Goal: Task Accomplishment & Management: Manage account settings

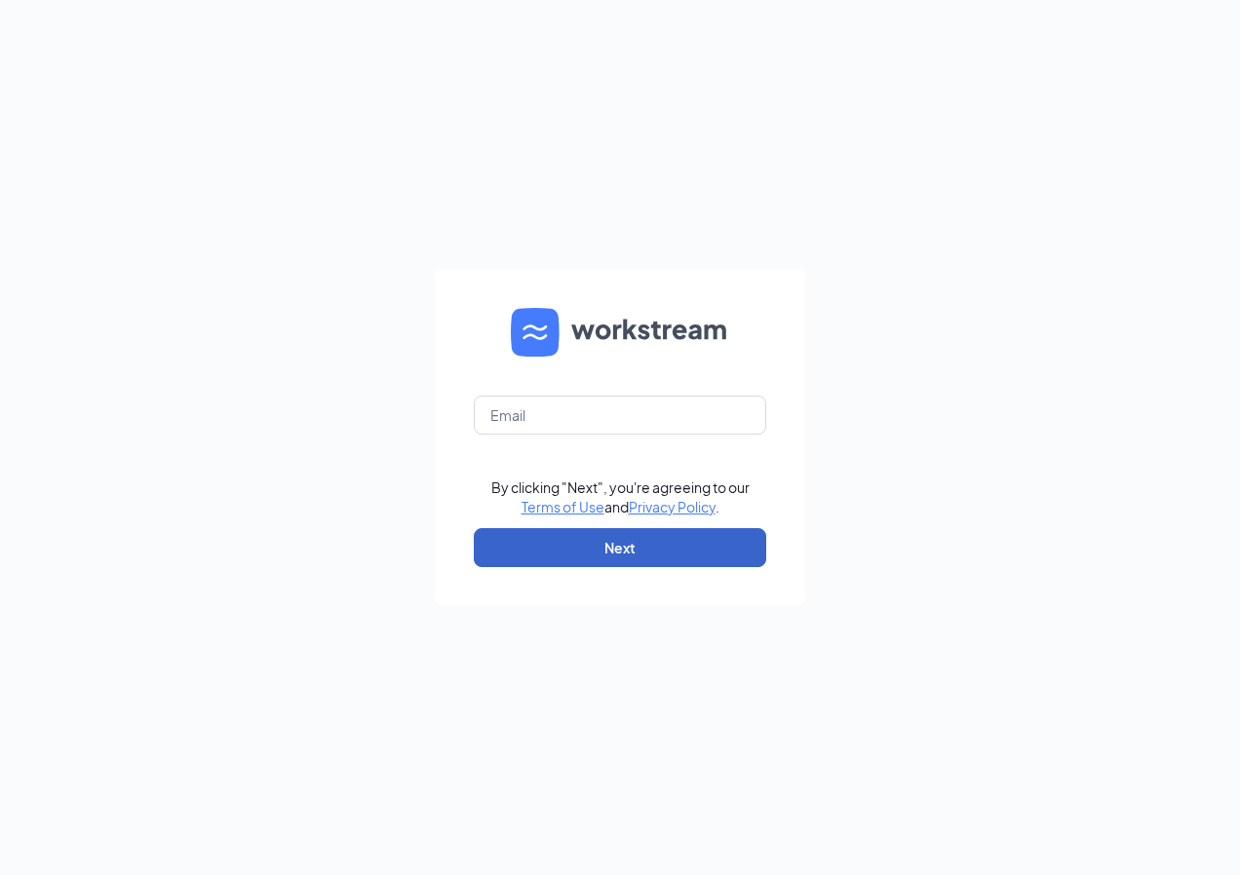
click at [659, 560] on button "Next" at bounding box center [620, 547] width 292 height 39
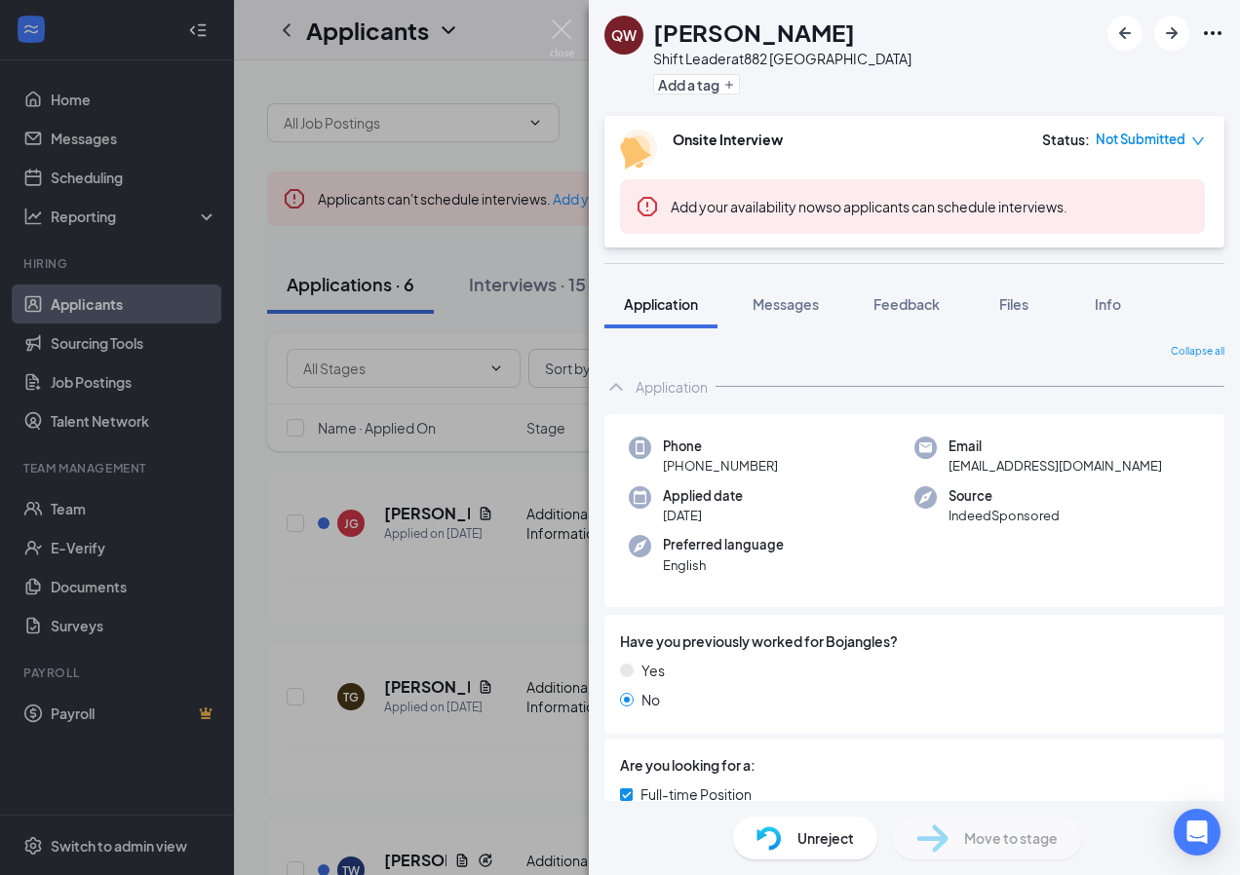
click at [457, 304] on div "QW Quaytwan Williams Shift Leader at 882 Lake City Add a tag Onsite Interview S…" at bounding box center [620, 437] width 1240 height 875
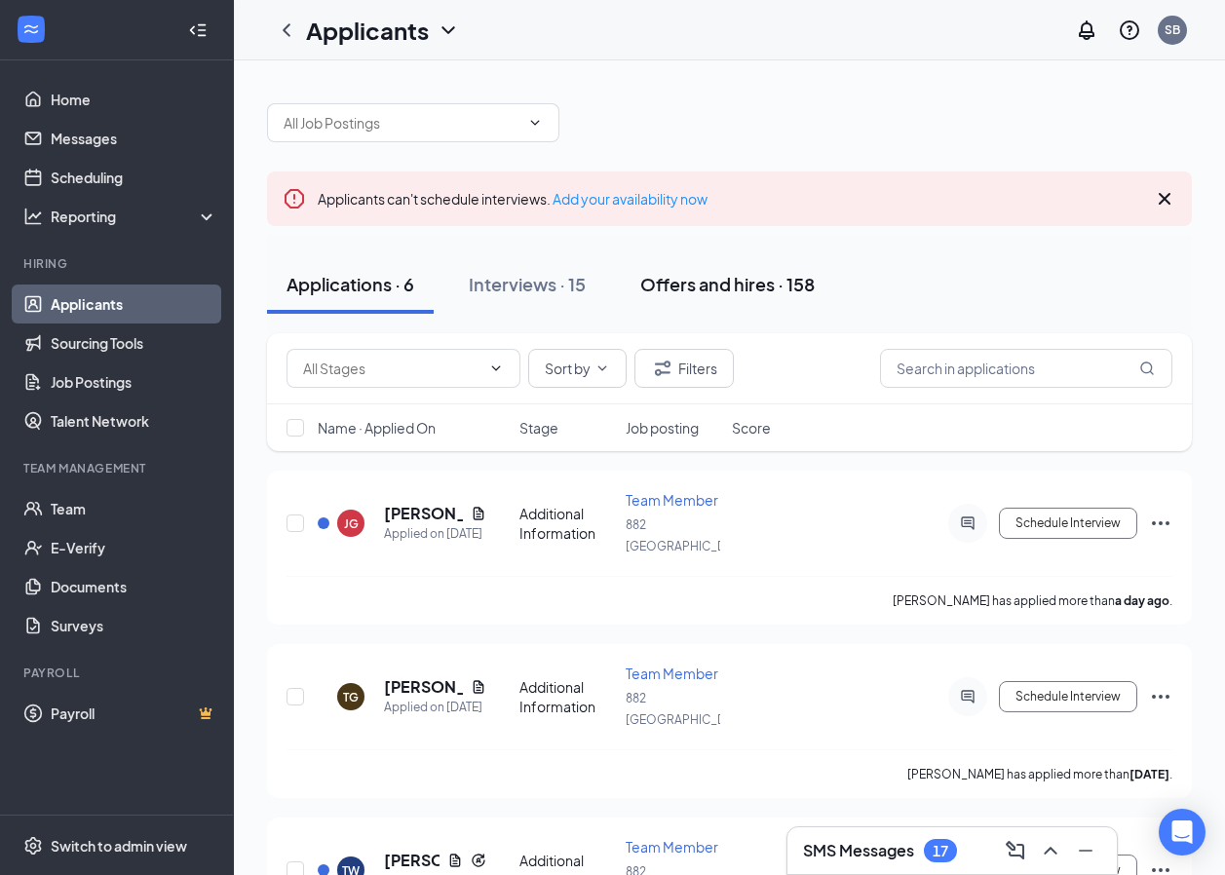
click at [686, 287] on div "Offers and hires · 158" at bounding box center [727, 284] width 174 height 24
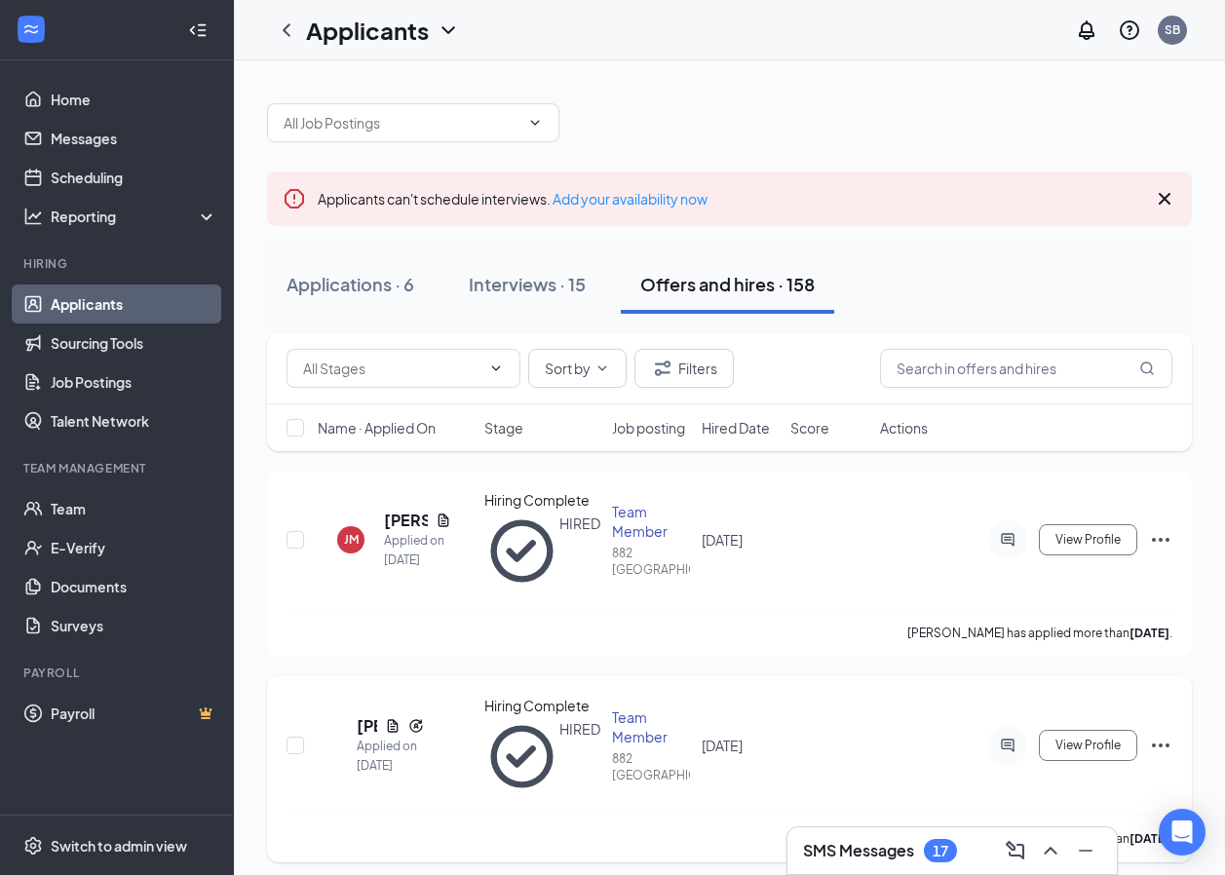
click at [347, 737] on div "DG" at bounding box center [337, 745] width 19 height 17
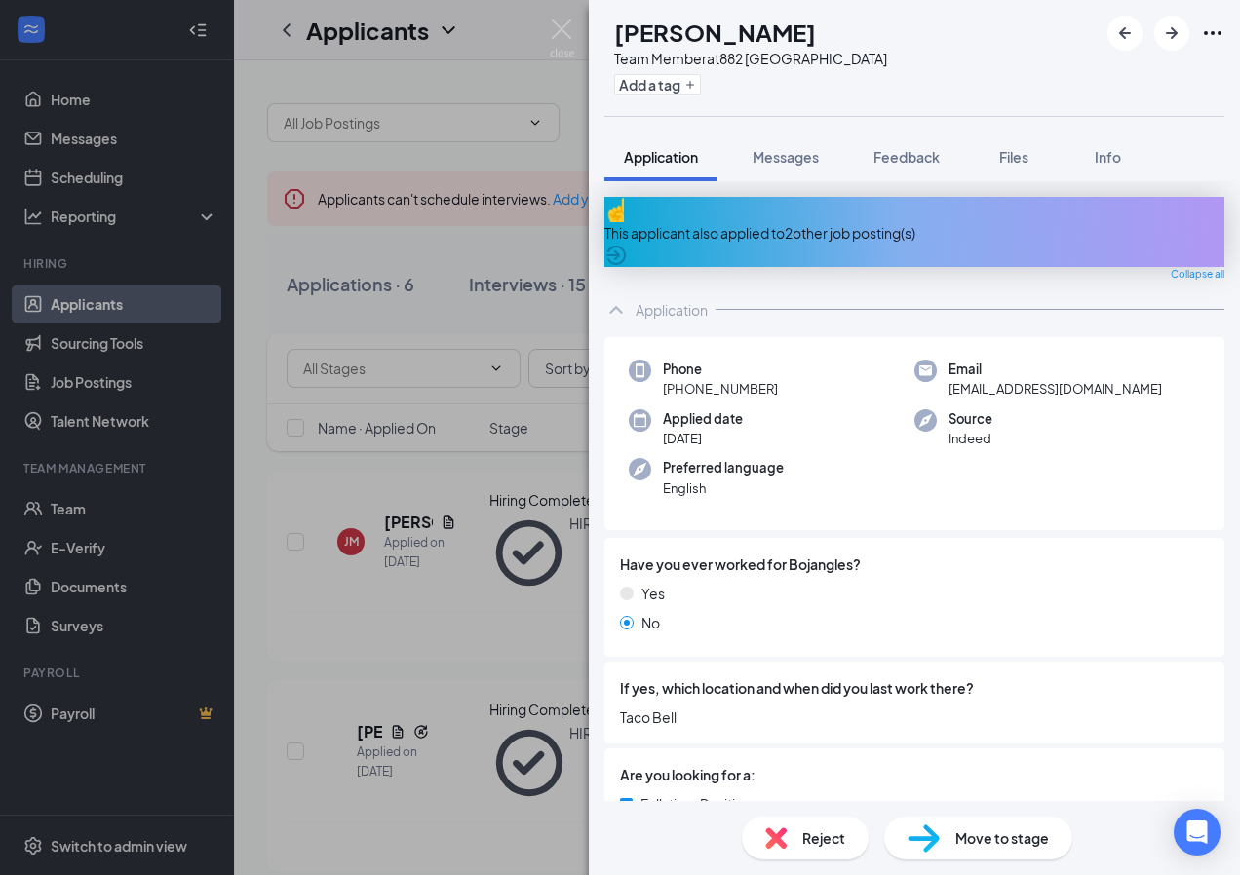
click at [1019, 832] on span "Move to stage" at bounding box center [1002, 837] width 94 height 21
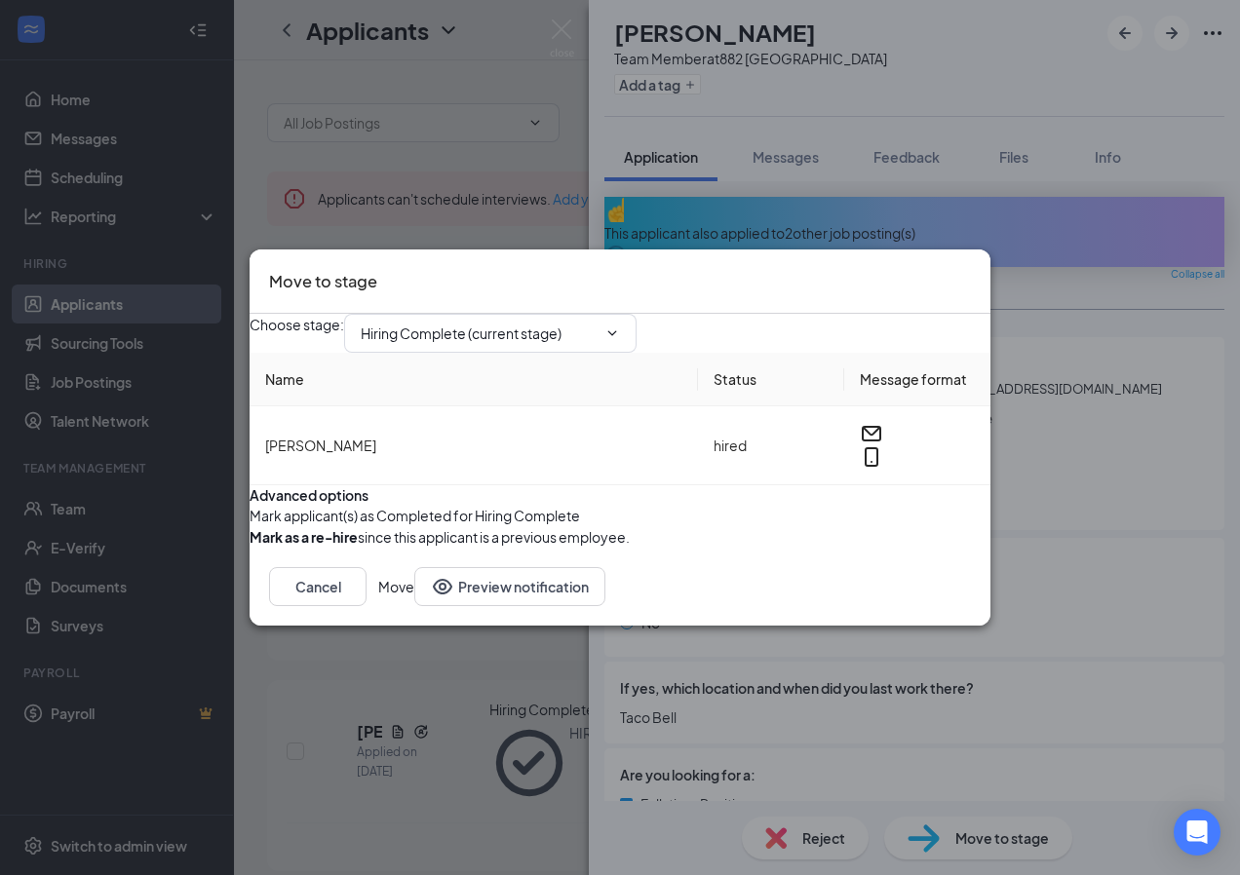
click at [414, 606] on button "Move" at bounding box center [396, 586] width 36 height 39
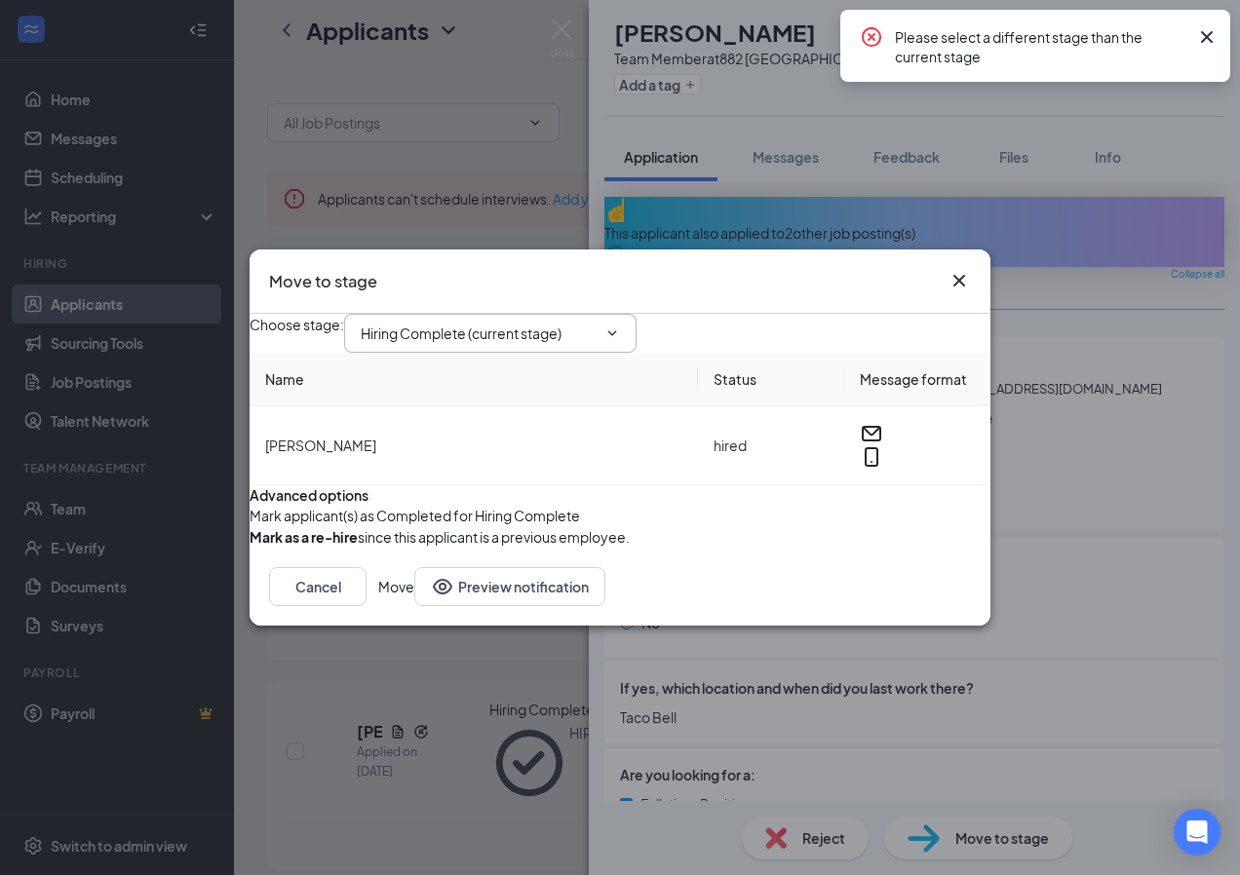
click at [636, 314] on span "Hiring Complete (current stage)" at bounding box center [490, 333] width 292 height 39
click at [628, 314] on span "Hiring Complete (current stage)" at bounding box center [490, 333] width 292 height 39
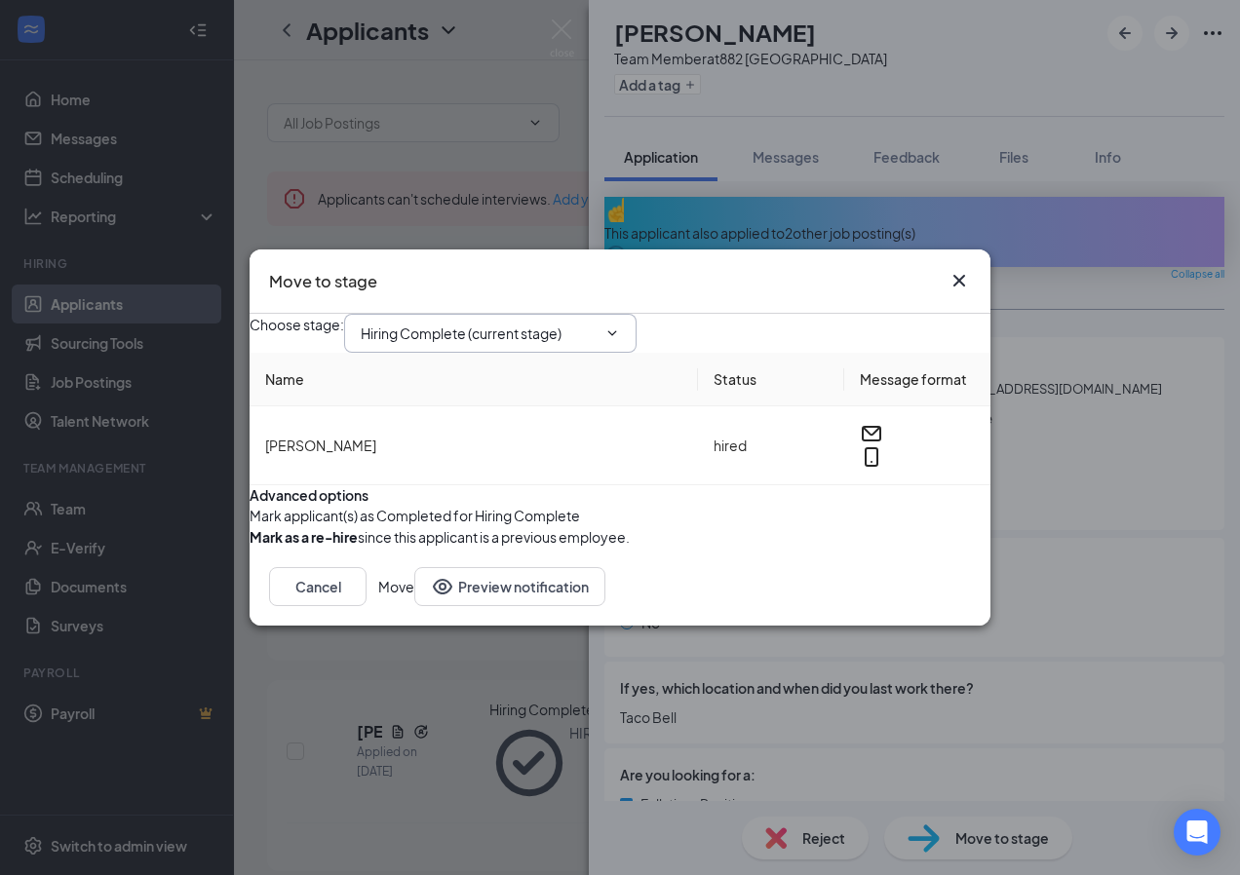
click at [594, 323] on input "Hiring Complete (current stage)" at bounding box center [479, 333] width 236 height 21
drag, startPoint x: 594, startPoint y: 298, endPoint x: 555, endPoint y: 385, distance: 95.1
click at [518, 389] on div "Additional Information" at bounding box center [447, 399] width 142 height 21
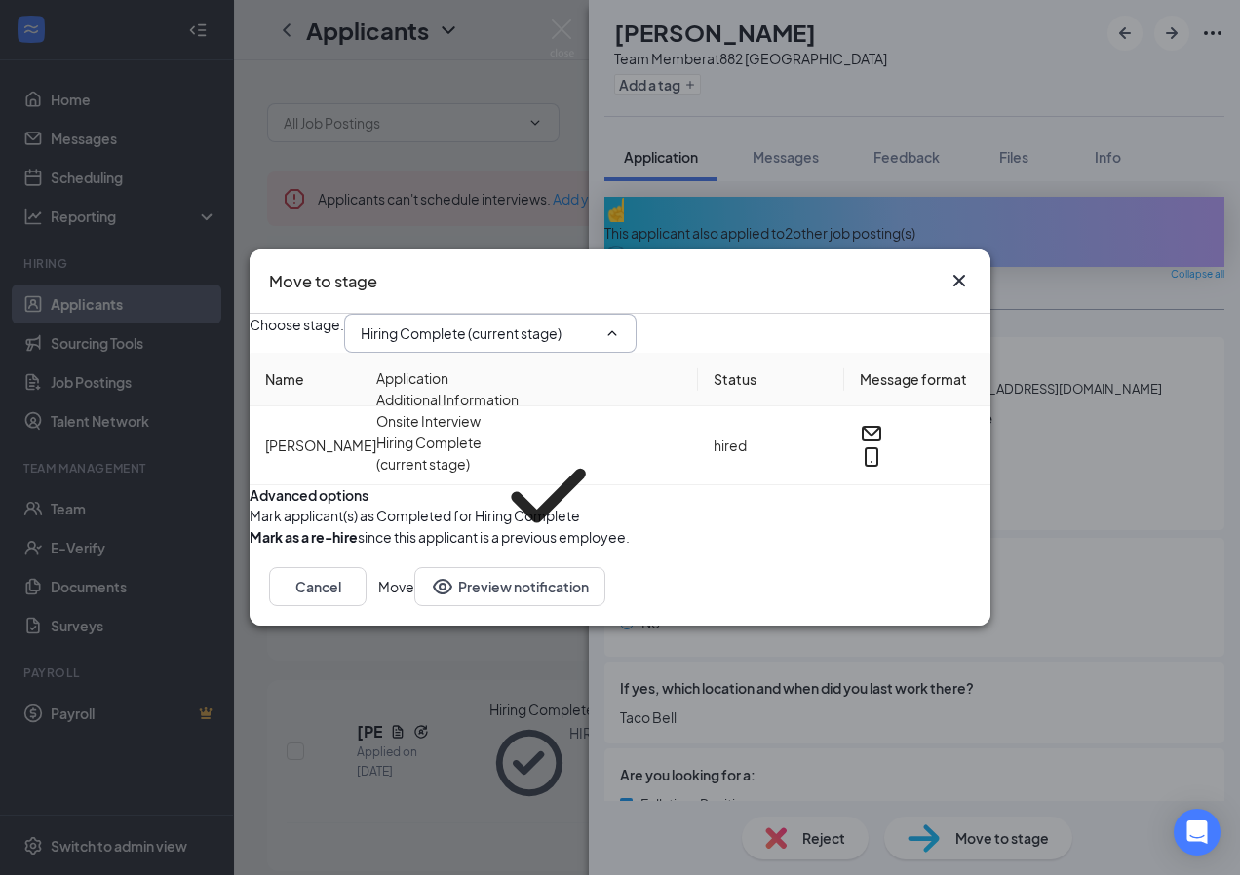
type input "Additional Information"
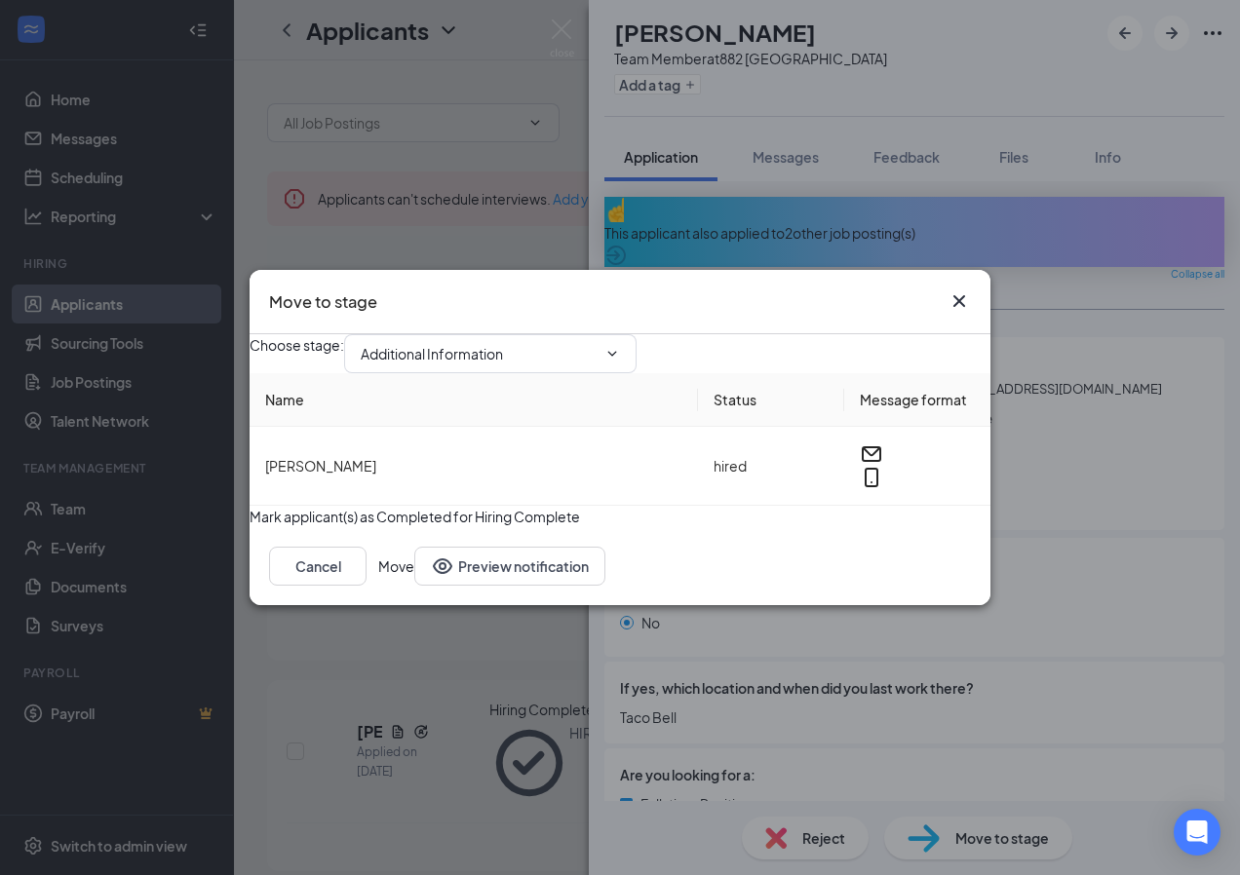
click at [414, 586] on button "Move" at bounding box center [396, 566] width 36 height 39
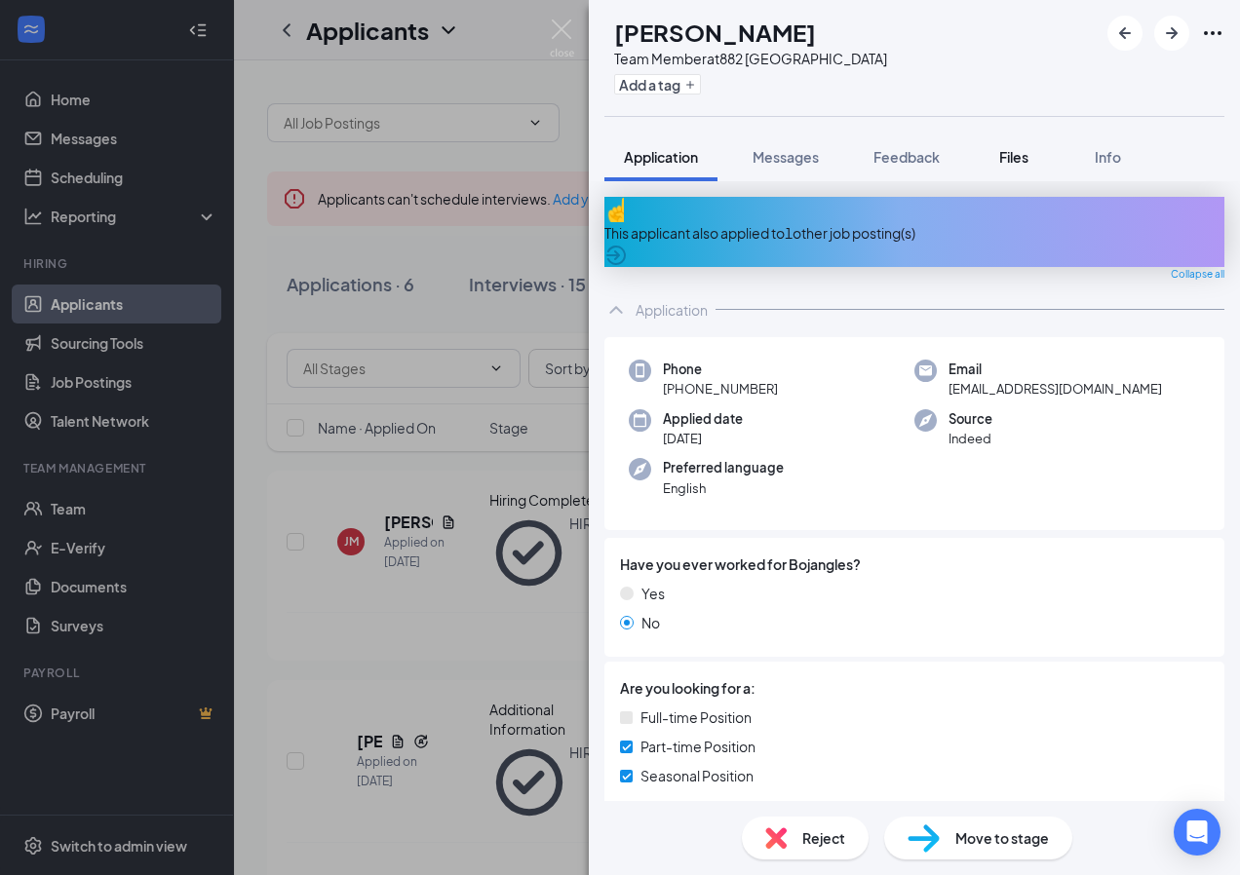
click at [995, 164] on button "Files" at bounding box center [1014, 157] width 78 height 49
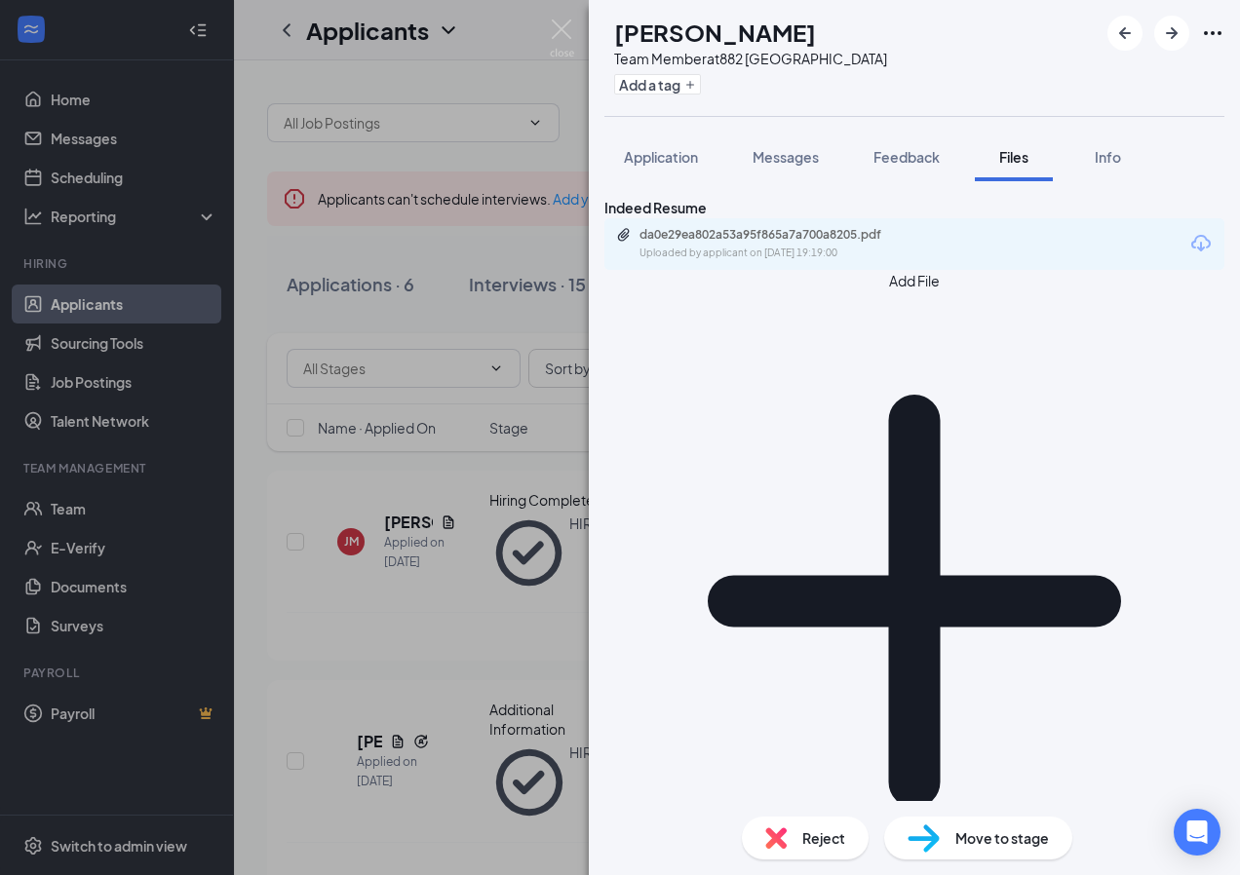
click at [871, 270] on div "da0e29ea802a53a95f865a7a700a8205.pdf Uploaded by applicant on Oct 06, 2025 at 1…" at bounding box center [914, 244] width 620 height 52
click at [894, 261] on div "da0e29ea802a53a95f865a7a700a8205.pdf Uploaded by applicant on Oct 06, 2025 at 1…" at bounding box center [774, 244] width 316 height 34
click at [1111, 153] on span "Info" at bounding box center [1107, 157] width 26 height 18
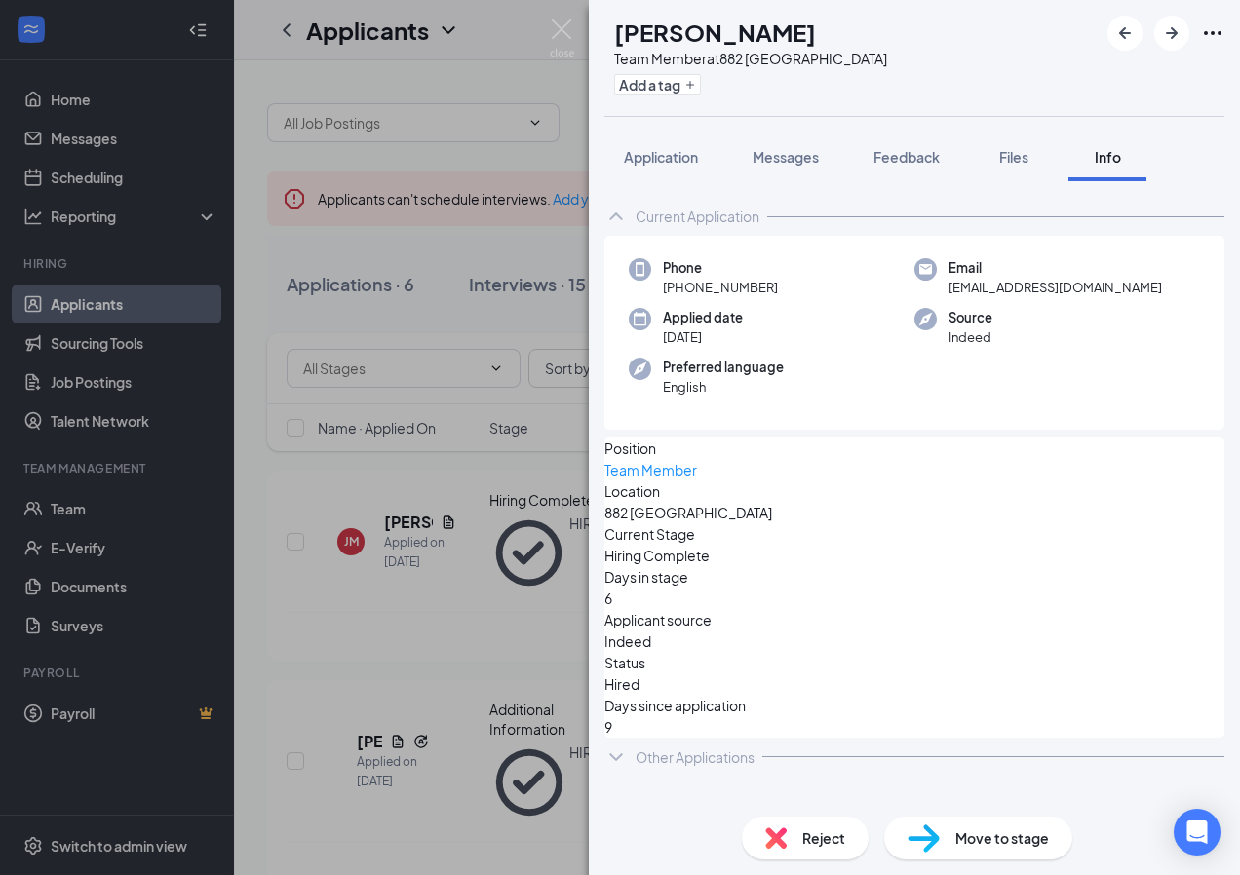
click at [518, 655] on div "JF James Fitts Team Member at 882 Lake City Add a tag Application Messages Feed…" at bounding box center [620, 437] width 1240 height 875
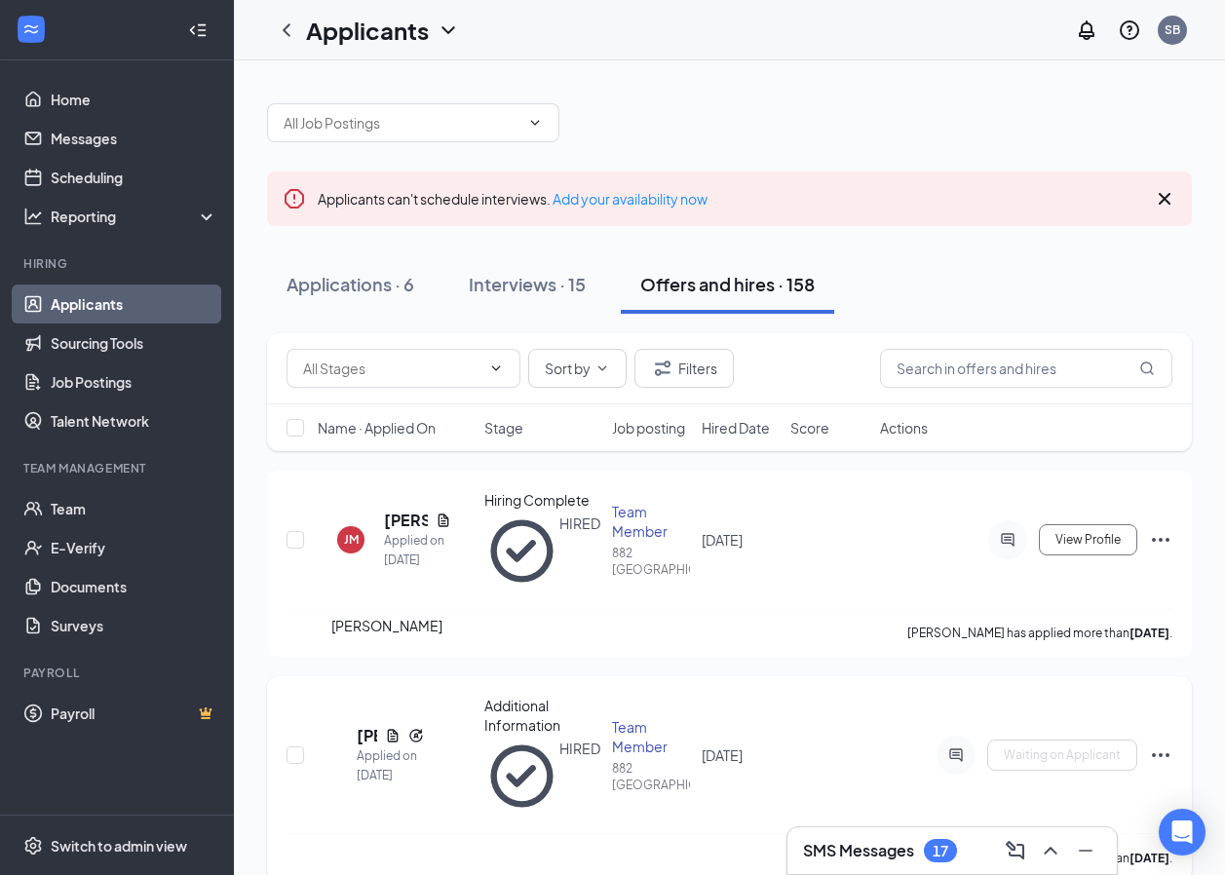
click at [377, 725] on h5 "Daeshawna Graham" at bounding box center [367, 735] width 20 height 21
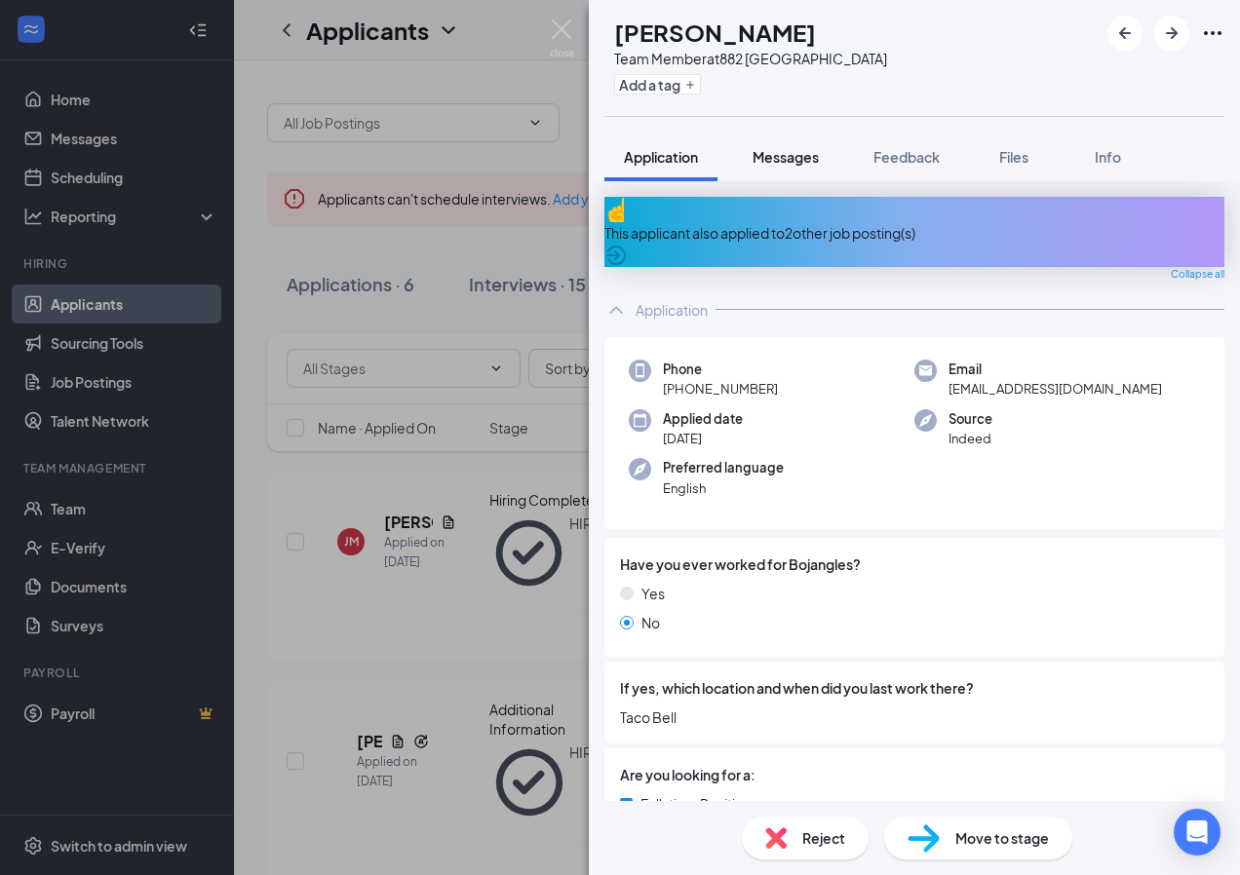
click at [751, 161] on button "Messages" at bounding box center [785, 157] width 105 height 49
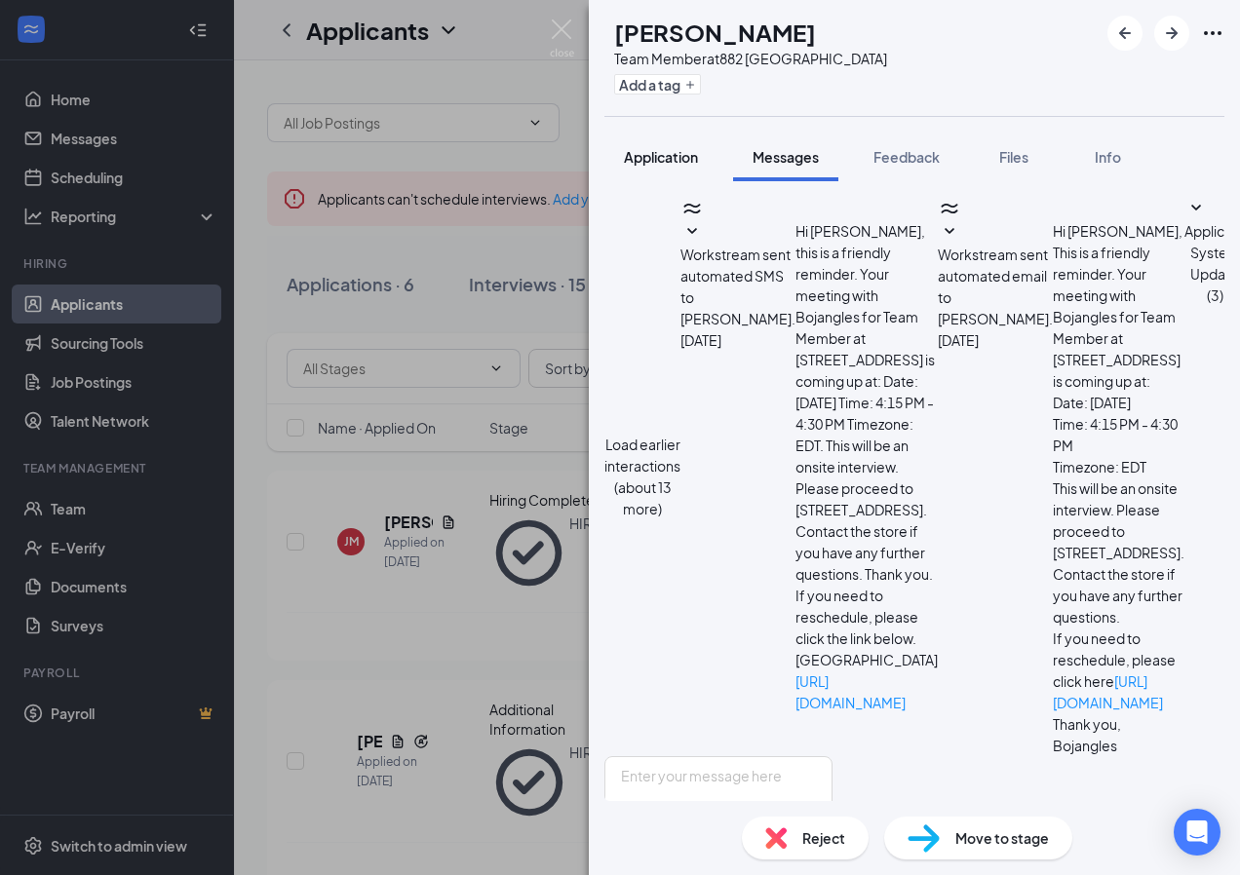
scroll to position [321, 0]
click at [660, 171] on button "Application" at bounding box center [660, 157] width 113 height 49
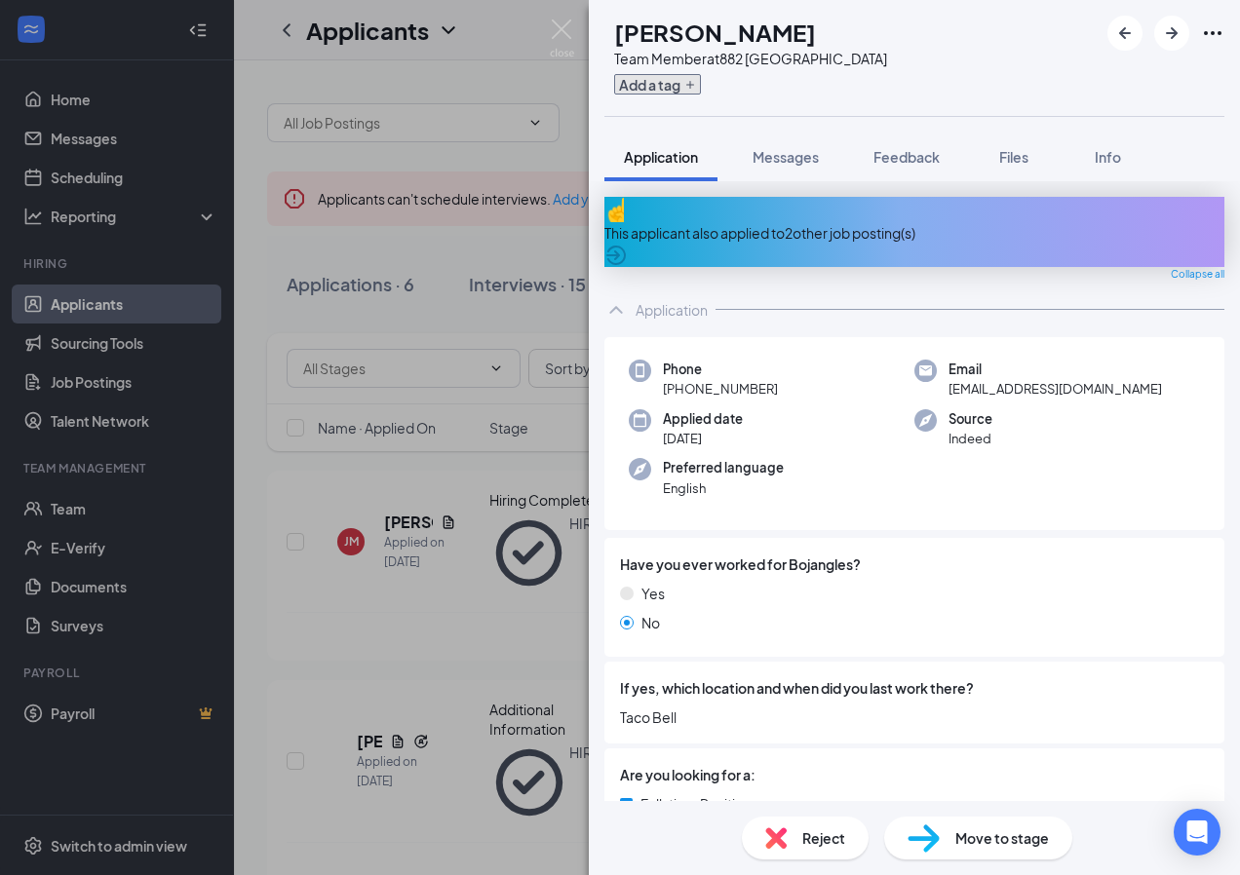
click at [696, 78] on button "Add a tag" at bounding box center [657, 84] width 87 height 20
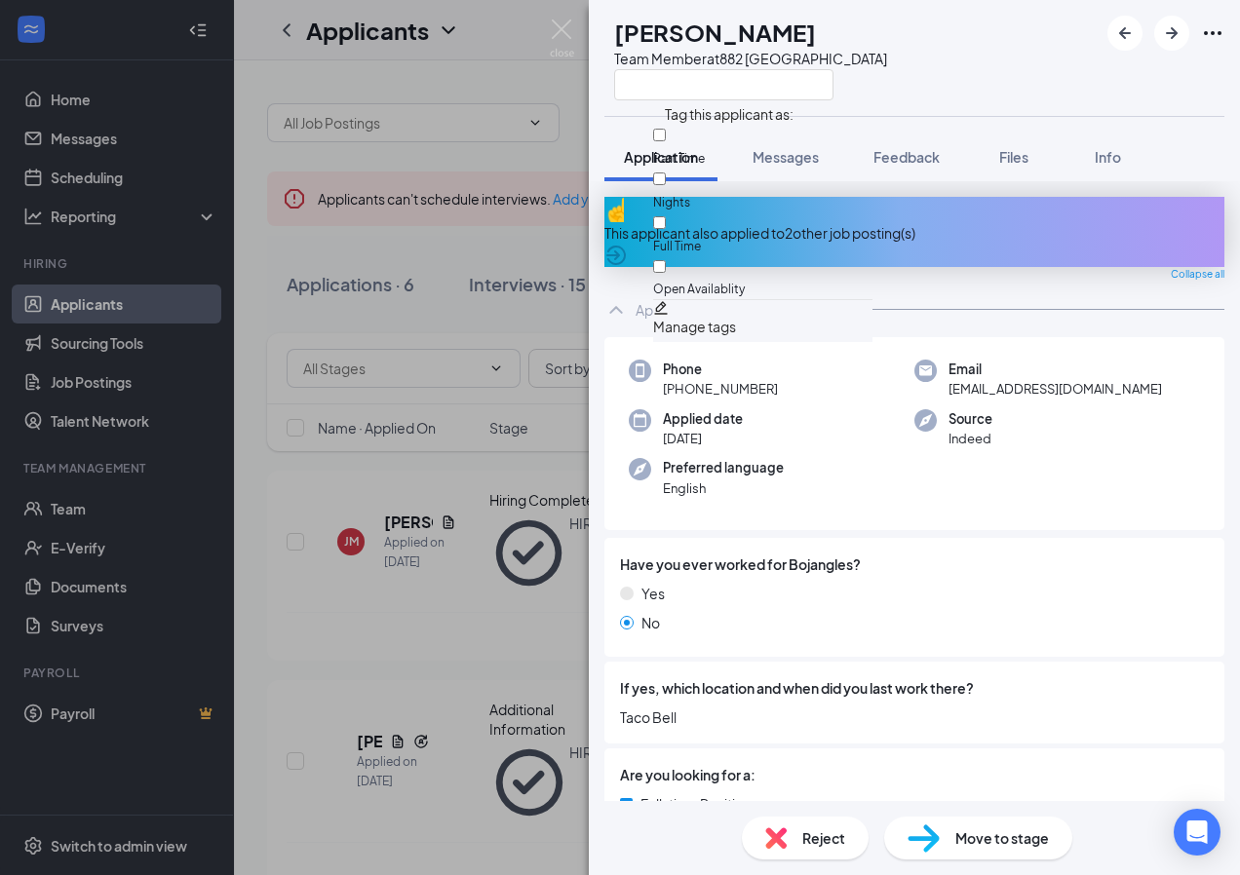
click at [1036, 707] on span "Taco Bell" at bounding box center [914, 717] width 589 height 21
click at [973, 847] on span "Move to stage" at bounding box center [1002, 837] width 94 height 21
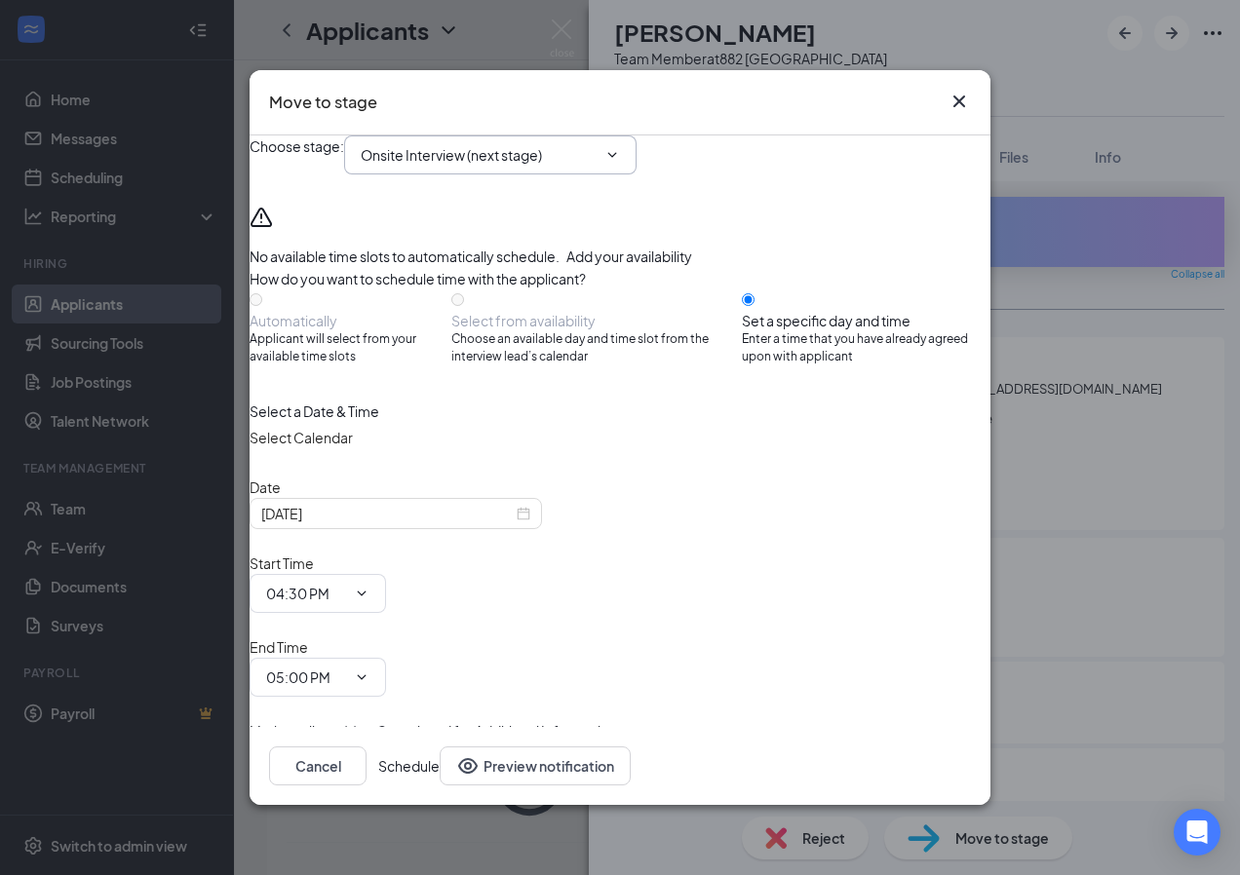
click at [577, 166] on input "Onsite Interview (next stage)" at bounding box center [479, 154] width 236 height 21
click at [481, 366] on div "Hiring Complete" at bounding box center [428, 376] width 105 height 21
type input "Hiring Complete"
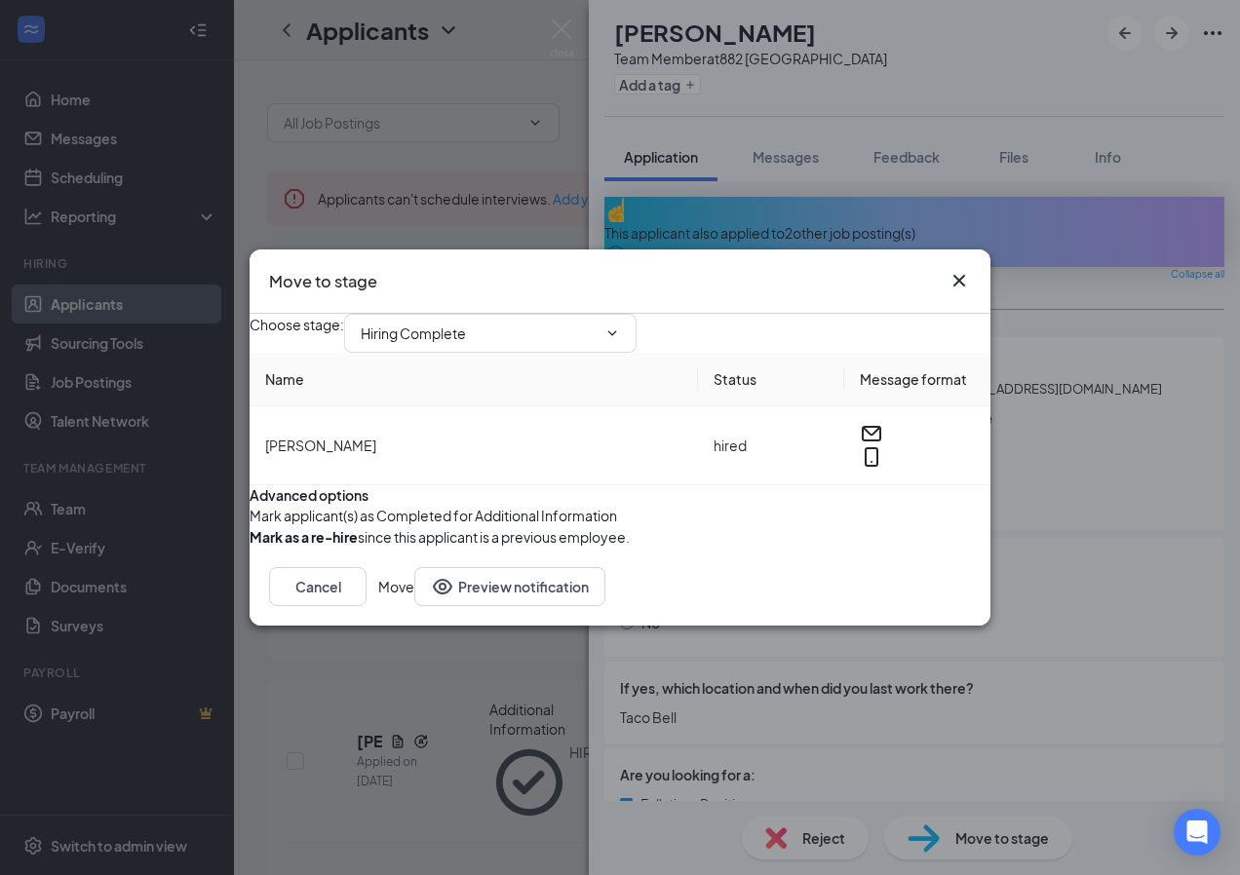
click at [414, 606] on button "Move" at bounding box center [396, 586] width 36 height 39
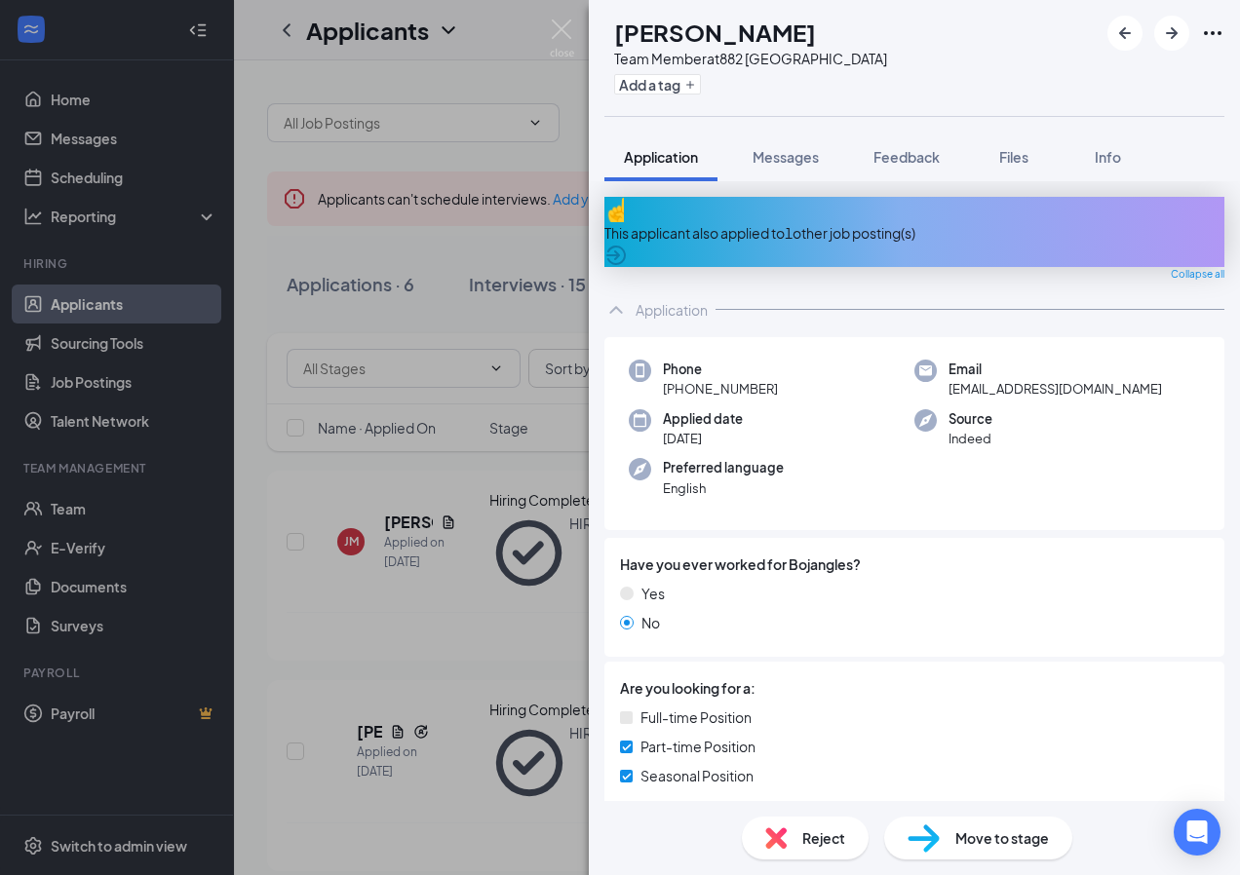
click at [298, 245] on div "JF James Fitts Team Member at 882 Lake City Add a tag Application Messages Feed…" at bounding box center [620, 437] width 1240 height 875
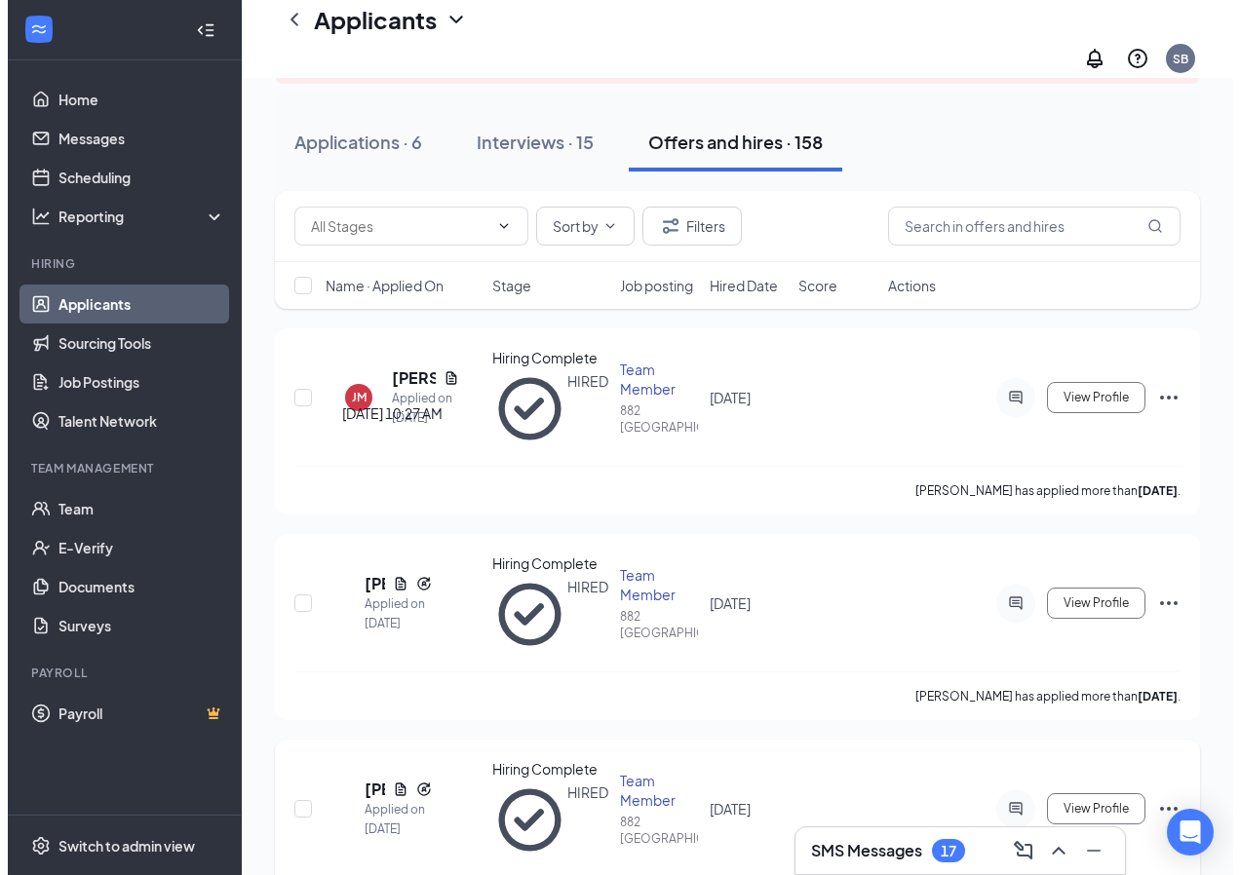
scroll to position [195, 0]
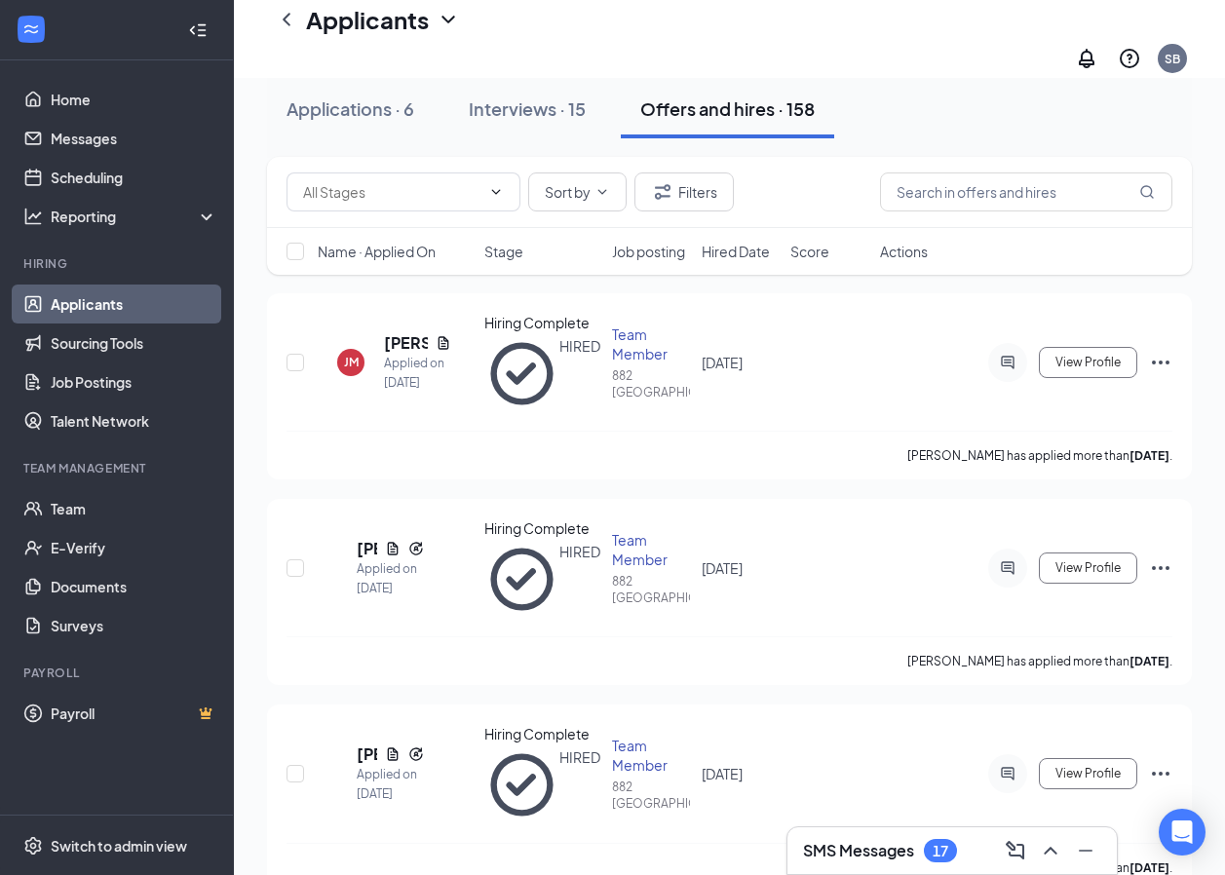
click at [920, 254] on span "Actions" at bounding box center [904, 251] width 48 height 19
click at [895, 249] on span "Actions" at bounding box center [904, 251] width 48 height 19
click at [764, 279] on div "Sort by Filters Name · Applied On Stage Job posting Hired Date Score Actions" at bounding box center [729, 225] width 925 height 137
click at [755, 268] on div "Name · Applied On Stage Job posting Hired Date Score Actions" at bounding box center [729, 251] width 925 height 47
click at [337, 568] on div "DG" at bounding box center [337, 568] width 0 height 0
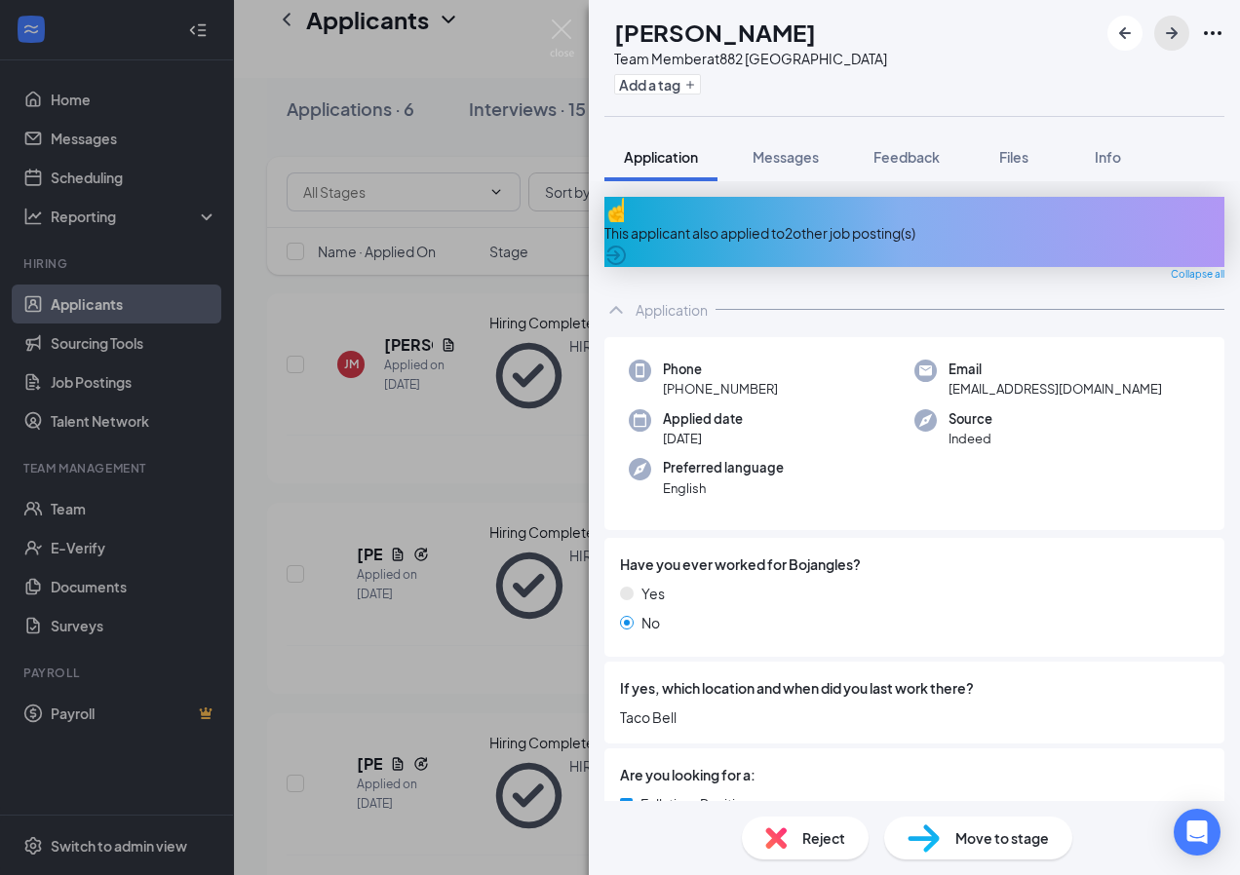
click at [1166, 21] on icon "ArrowRight" at bounding box center [1171, 32] width 23 height 23
click at [1115, 26] on icon "ArrowLeftNew" at bounding box center [1124, 32] width 23 height 23
click at [615, 25] on div "DG" at bounding box center [604, 15] width 20 height 19
drag, startPoint x: 762, startPoint y: 180, endPoint x: 780, endPoint y: 156, distance: 30.0
click at [765, 177] on button "Messages" at bounding box center [785, 157] width 105 height 49
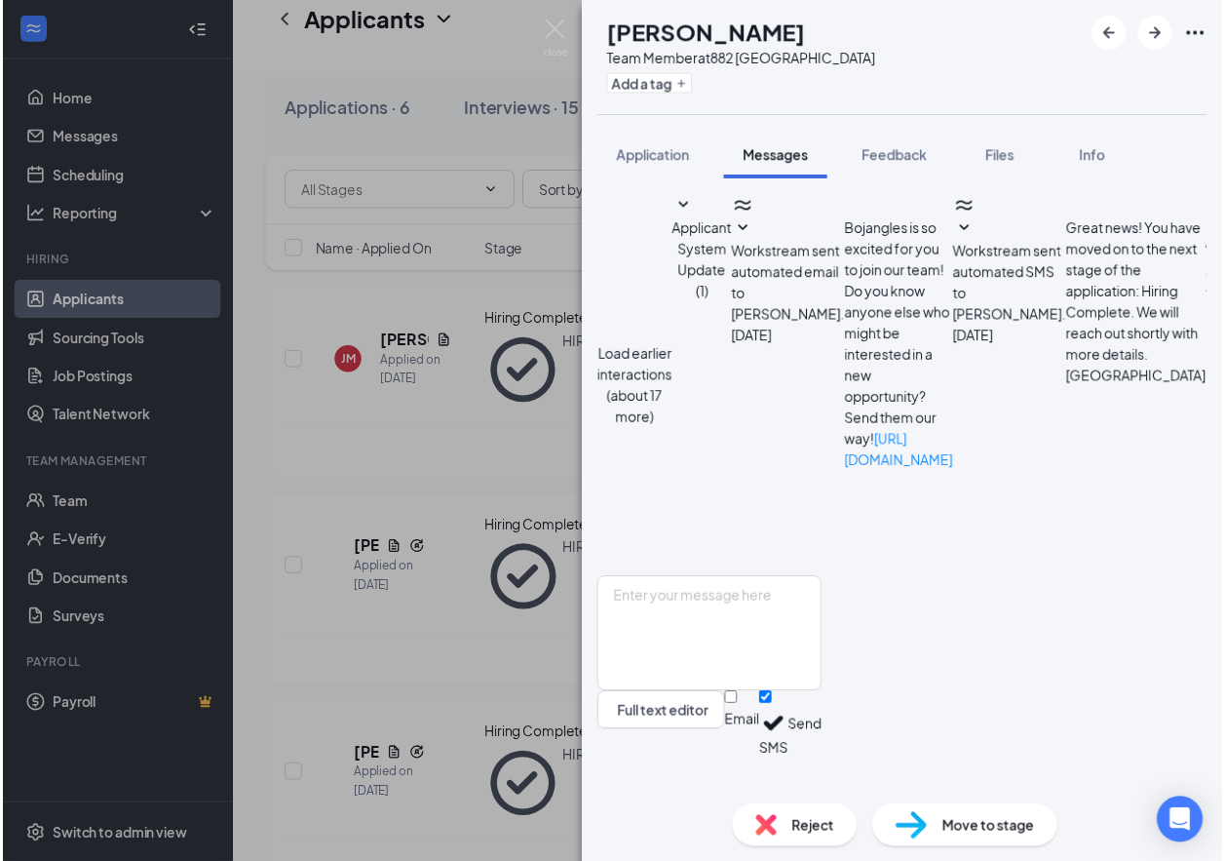
scroll to position [469, 0]
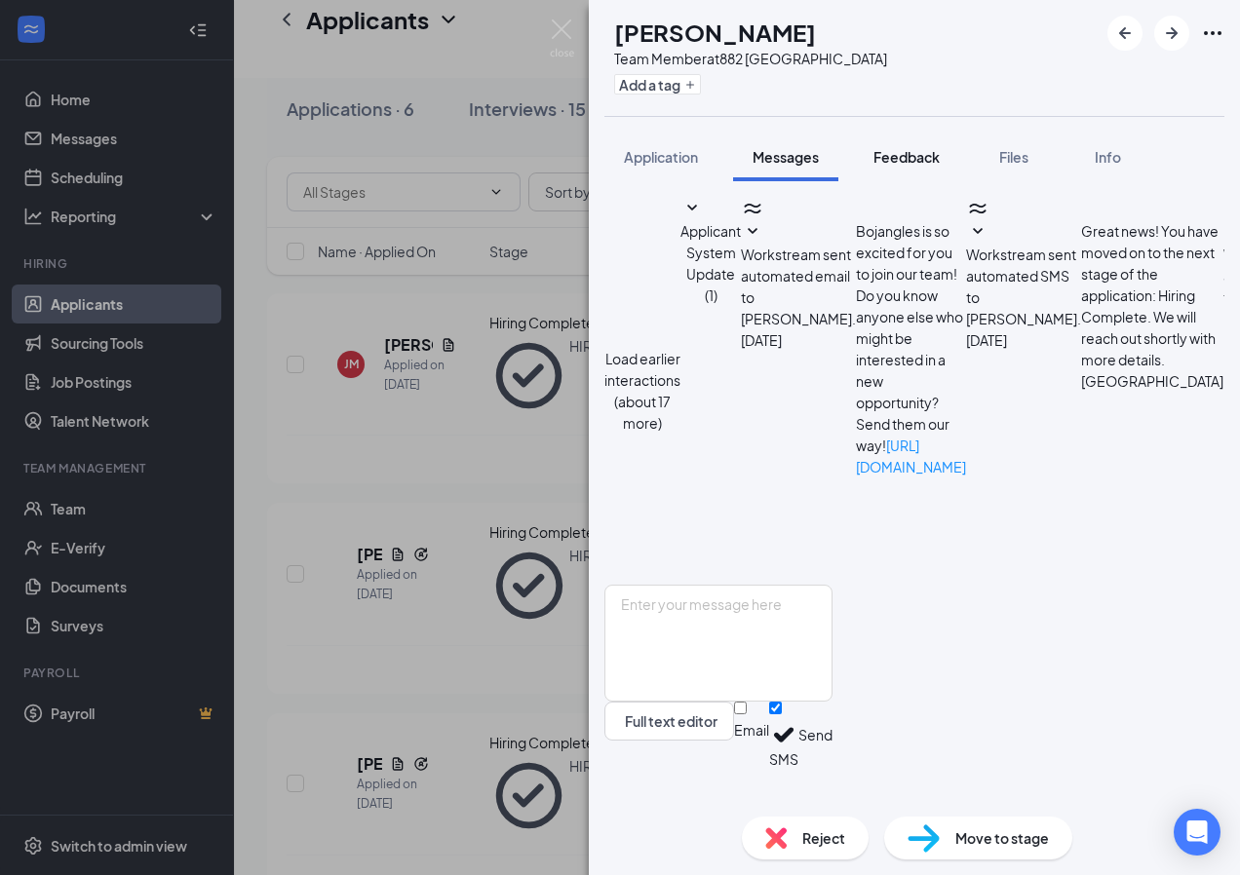
click at [908, 179] on button "Feedback" at bounding box center [906, 157] width 105 height 49
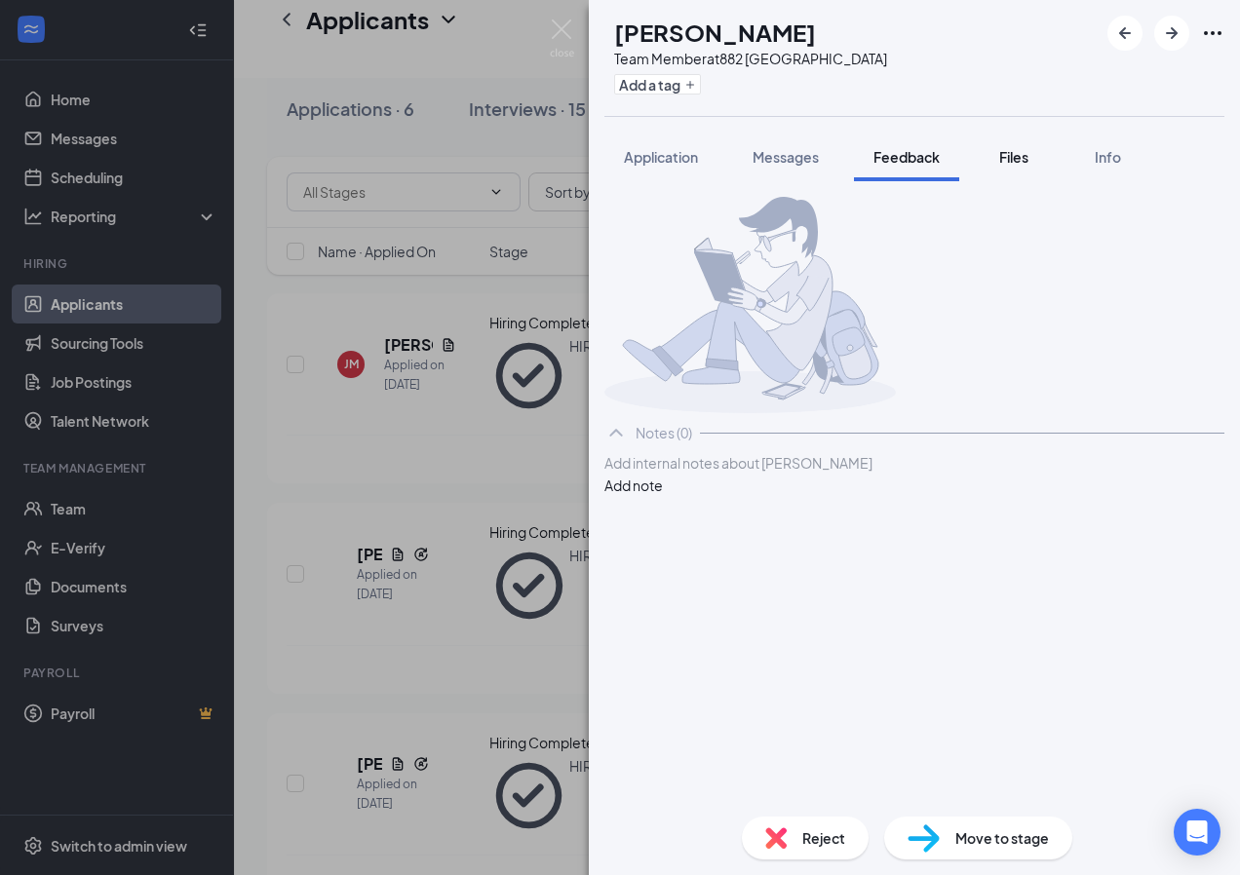
click at [1004, 164] on span "Files" at bounding box center [1013, 157] width 29 height 18
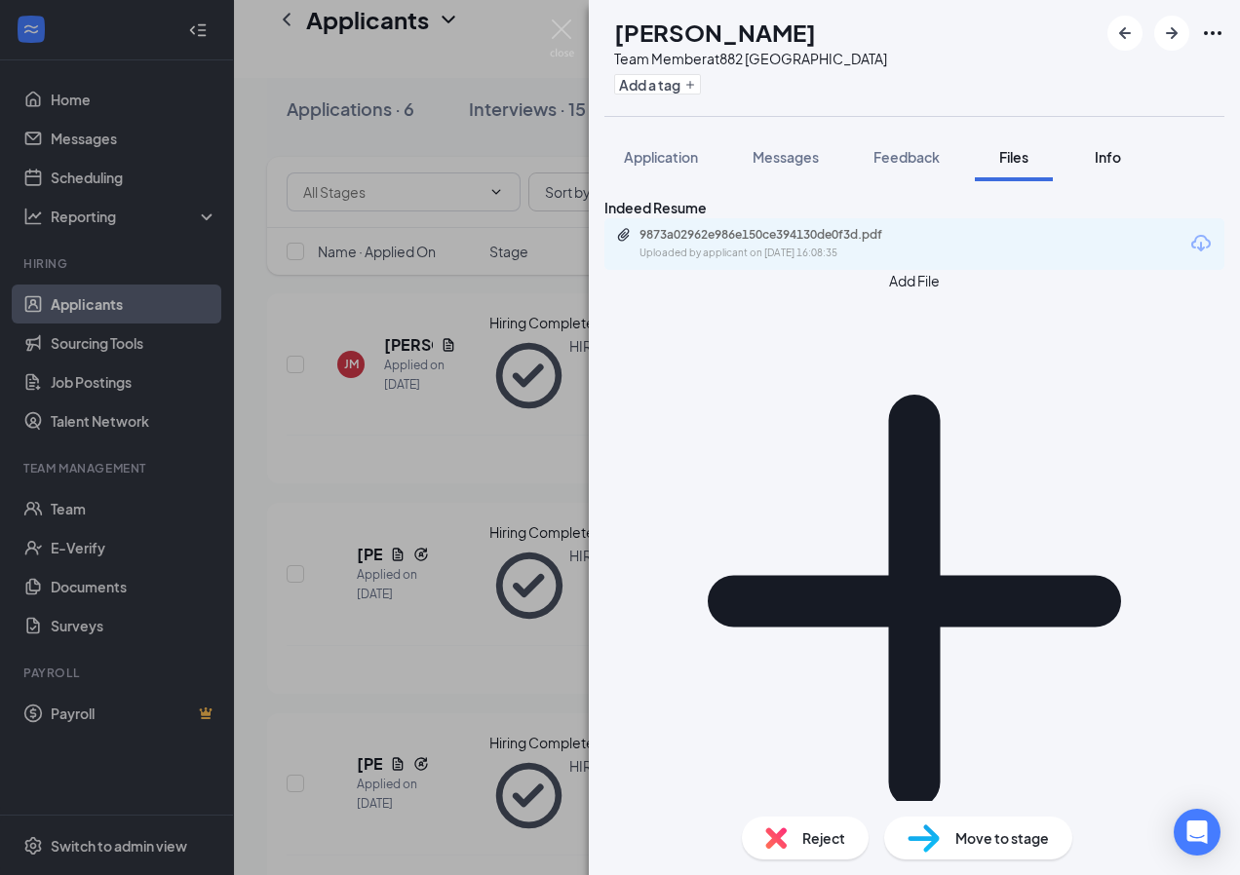
click at [1085, 166] on button "Info" at bounding box center [1107, 157] width 78 height 49
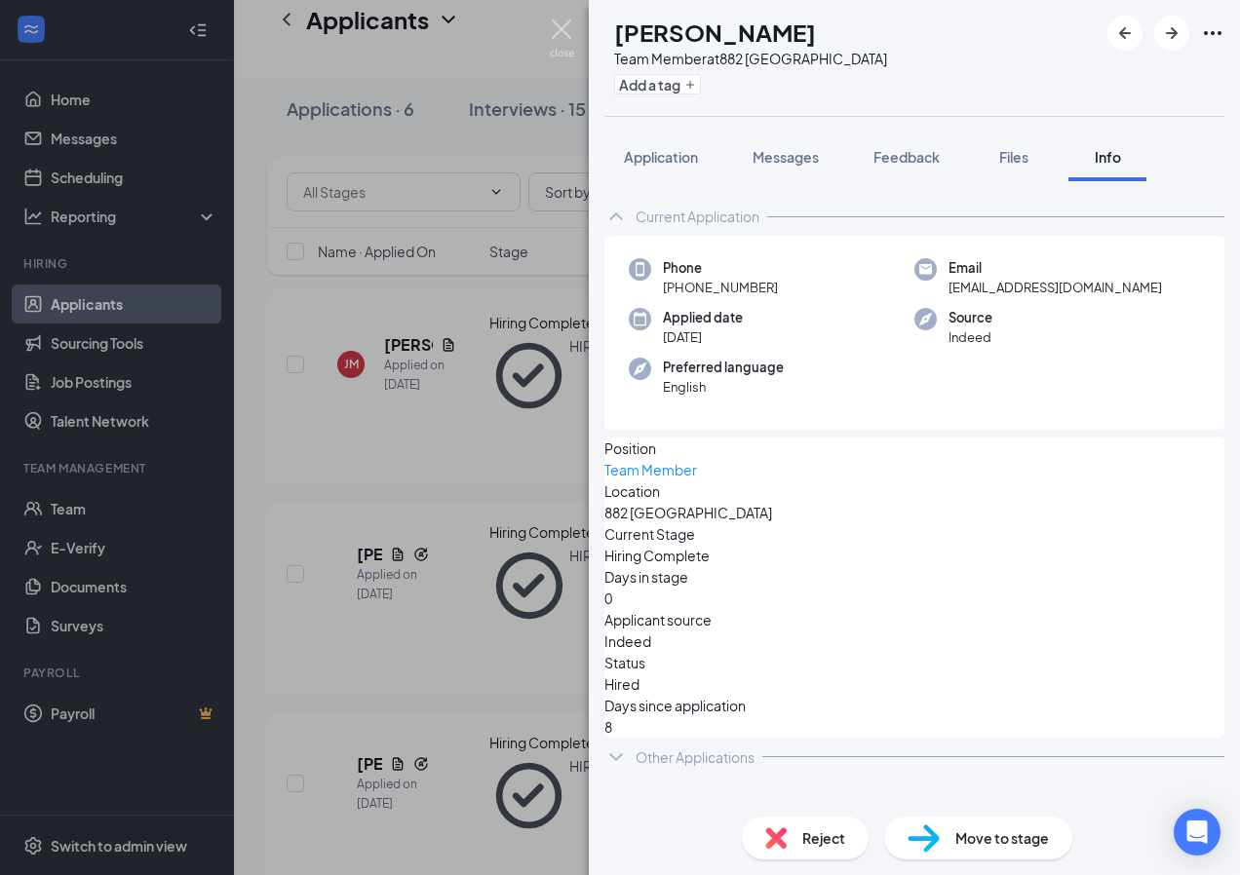
click at [555, 33] on img at bounding box center [562, 38] width 24 height 38
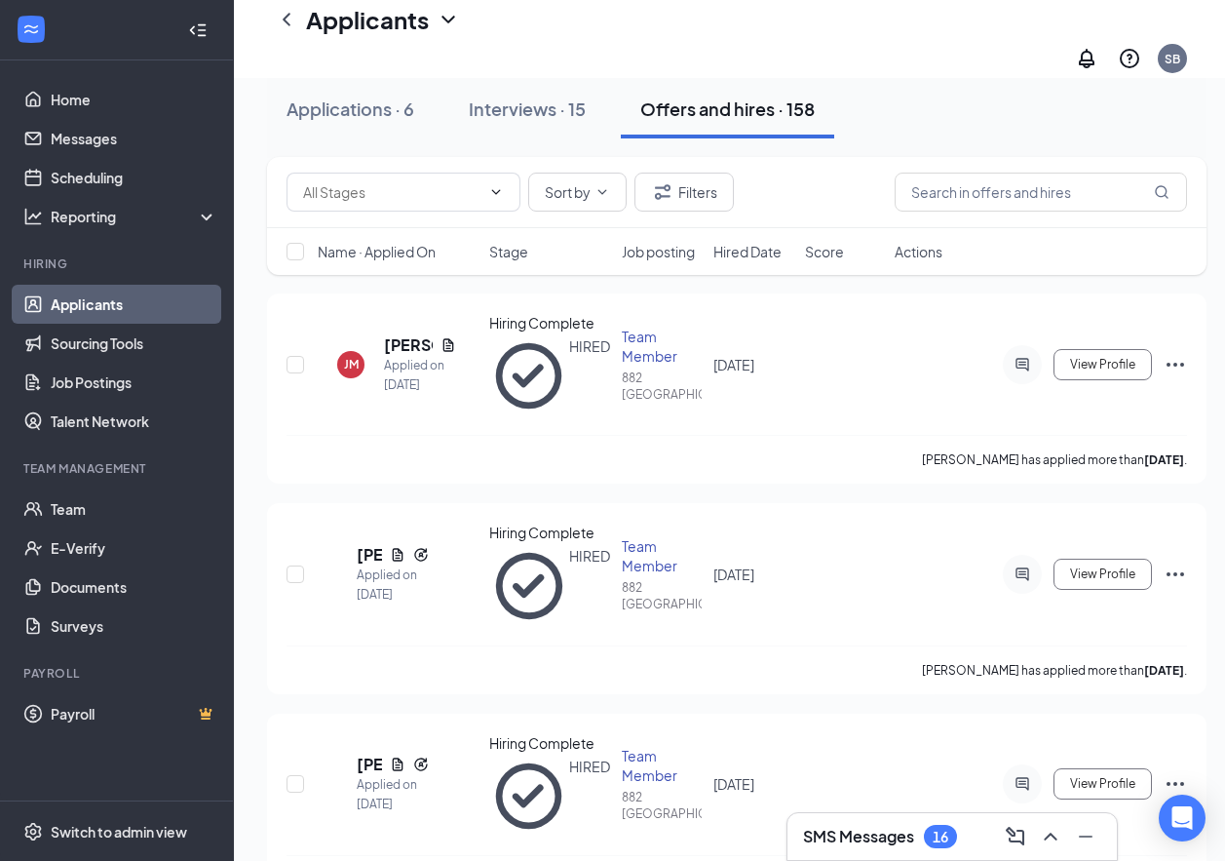
click at [898, 257] on span "Actions" at bounding box center [919, 251] width 48 height 19
drag, startPoint x: 600, startPoint y: 247, endPoint x: 613, endPoint y: 247, distance: 12.7
click at [603, 247] on div "Stage" at bounding box center [549, 251] width 120 height 19
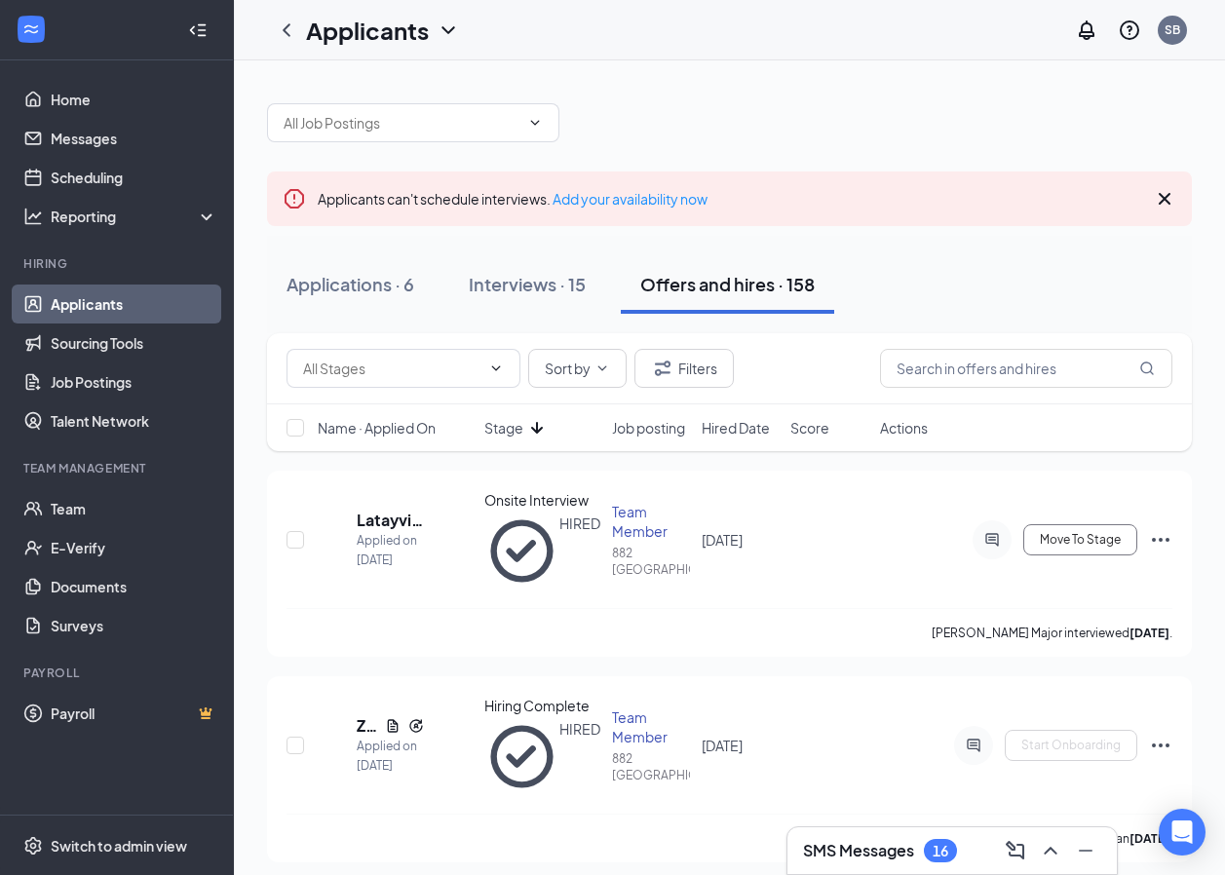
click at [903, 444] on div "Name · Applied On Stage Job posting Hired Date Score Actions" at bounding box center [729, 427] width 925 height 47
click at [921, 438] on div "Name · Applied On Stage Job posting Hired Date Score Actions" at bounding box center [729, 427] width 925 height 47
drag, startPoint x: 921, startPoint y: 438, endPoint x: 900, endPoint y: 439, distance: 21.5
click at [895, 441] on div "Name · Applied On Stage Job posting Hired Date Score Actions" at bounding box center [729, 427] width 925 height 47
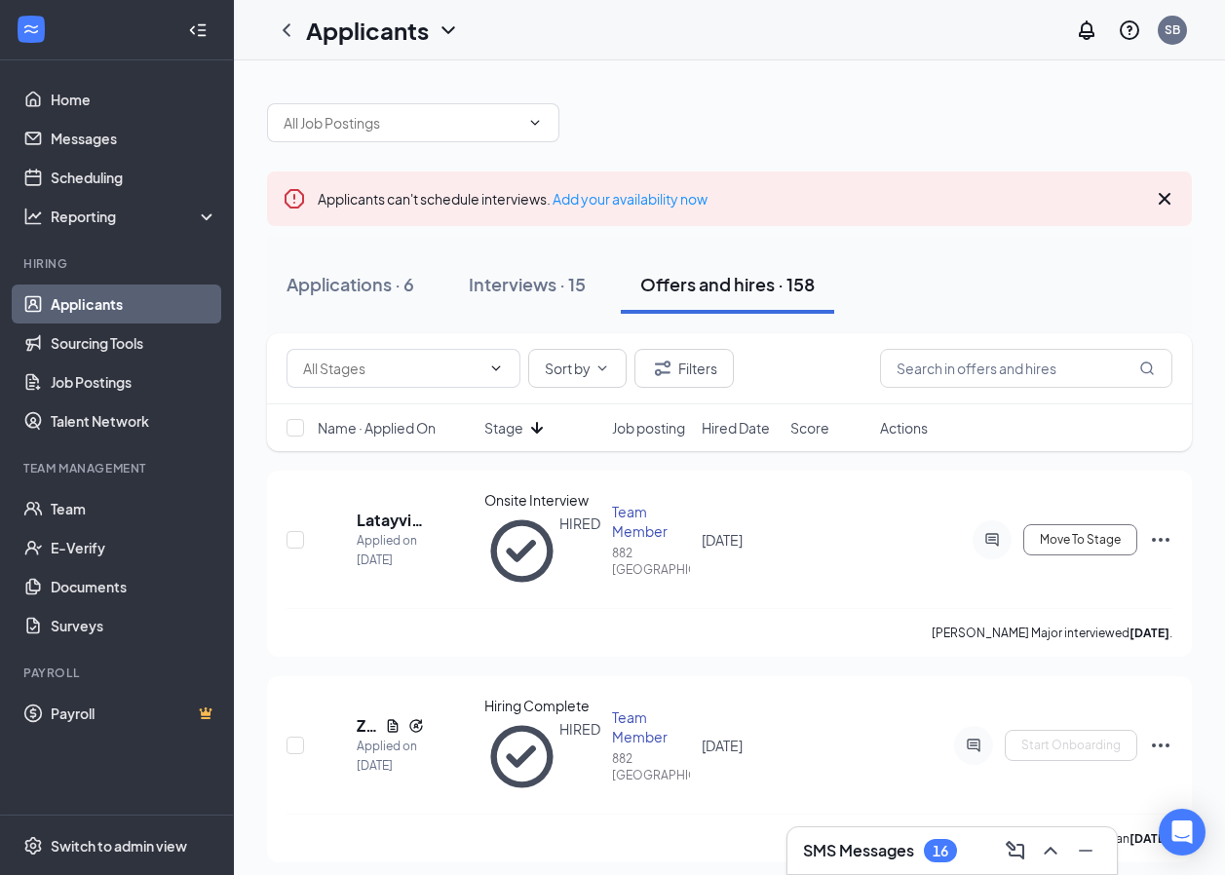
click at [901, 436] on span "Actions" at bounding box center [904, 427] width 48 height 19
click at [757, 449] on div "Name · Applied On Stage Job posting Hired Date Score Actions" at bounding box center [729, 427] width 925 height 47
click at [754, 435] on div "Name · Applied On Stage Job posting Hired Date Score Actions" at bounding box center [729, 427] width 925 height 47
click at [749, 430] on span "Hired Date" at bounding box center [736, 427] width 68 height 19
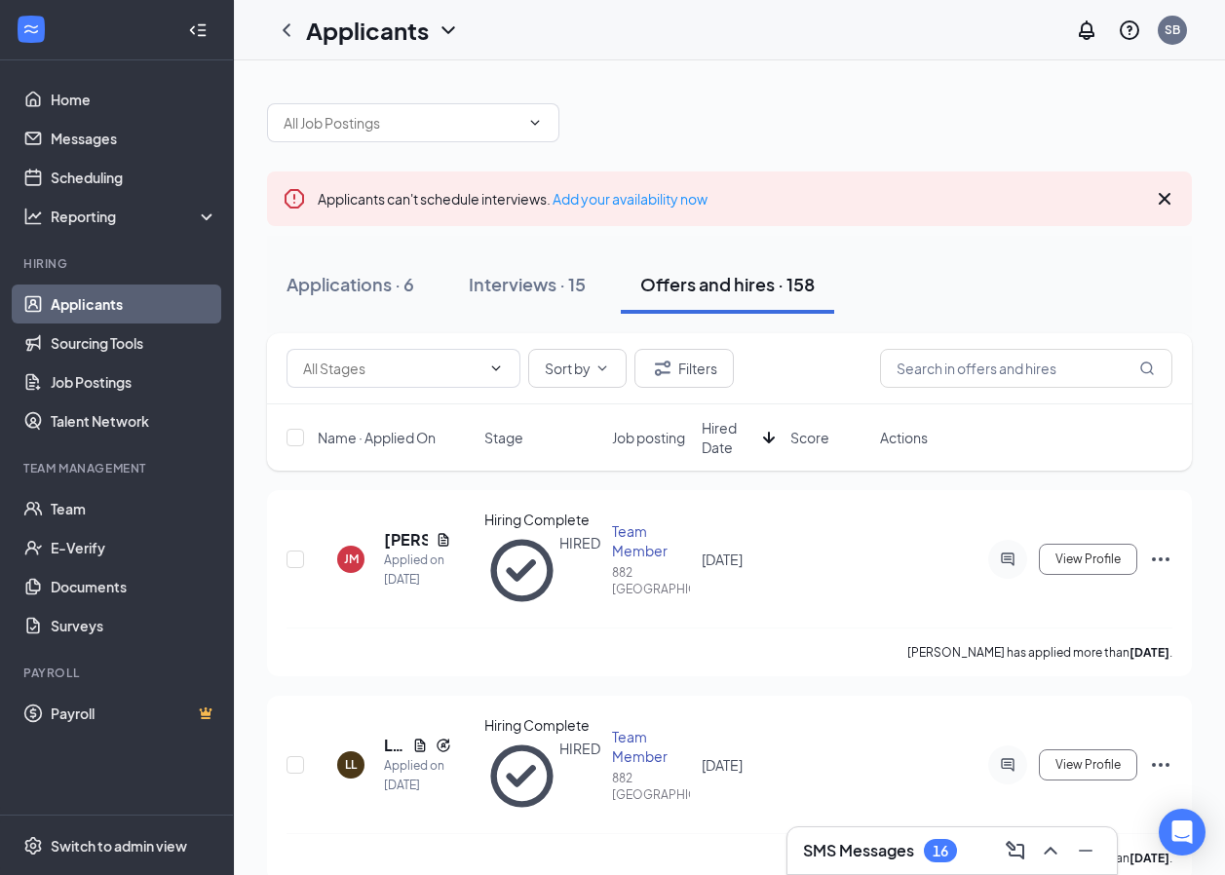
click at [417, 453] on div "Name · Applied On Stage Job posting Hired Date Score Actions" at bounding box center [729, 437] width 925 height 66
drag, startPoint x: 417, startPoint y: 453, endPoint x: 474, endPoint y: 440, distance: 57.9
click at [474, 440] on div "Name · Applied On Stage Job posting Hired Date Score Actions" at bounding box center [729, 437] width 925 height 66
click at [517, 443] on span "Stage" at bounding box center [503, 437] width 39 height 19
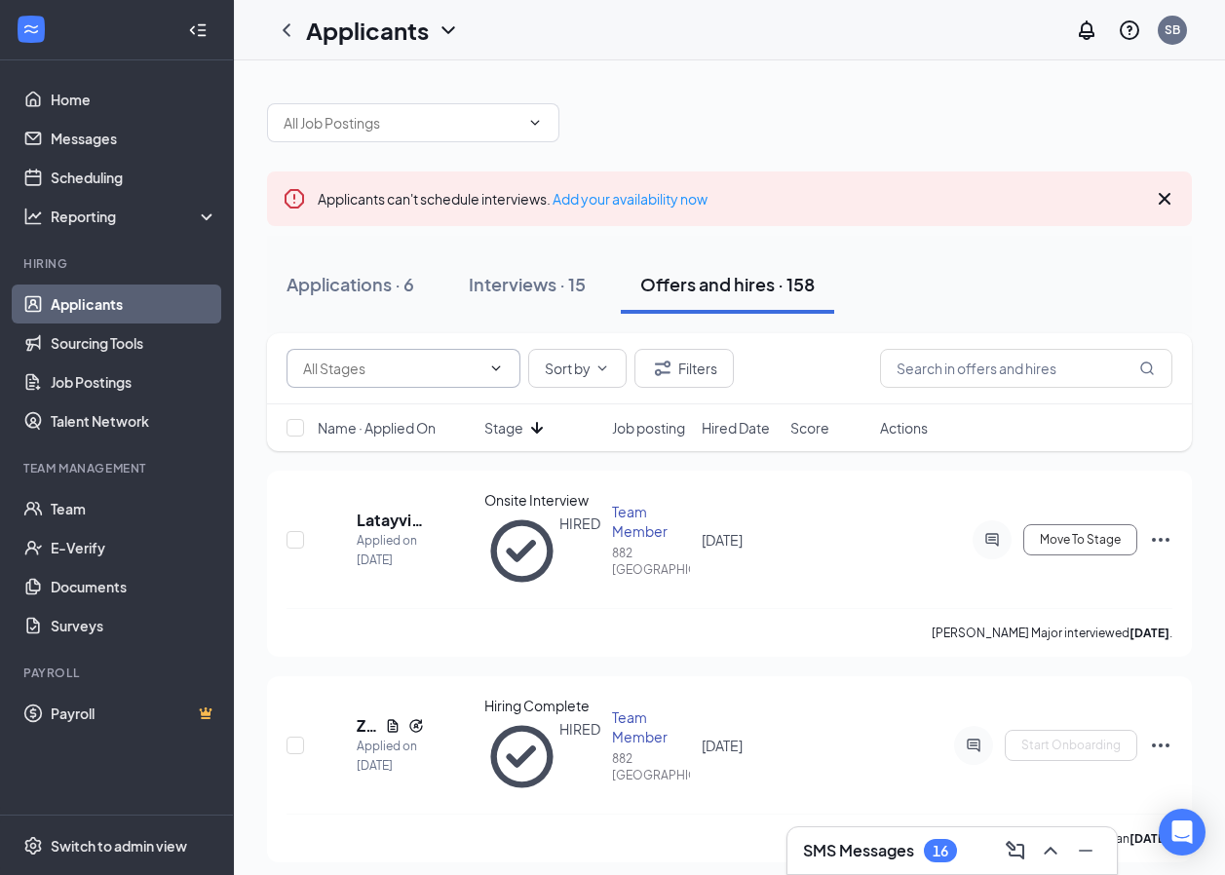
drag, startPoint x: 517, startPoint y: 443, endPoint x: 391, endPoint y: 383, distance: 139.5
click at [391, 383] on span at bounding box center [404, 368] width 234 height 39
click at [397, 375] on input "text" at bounding box center [391, 368] width 177 height 21
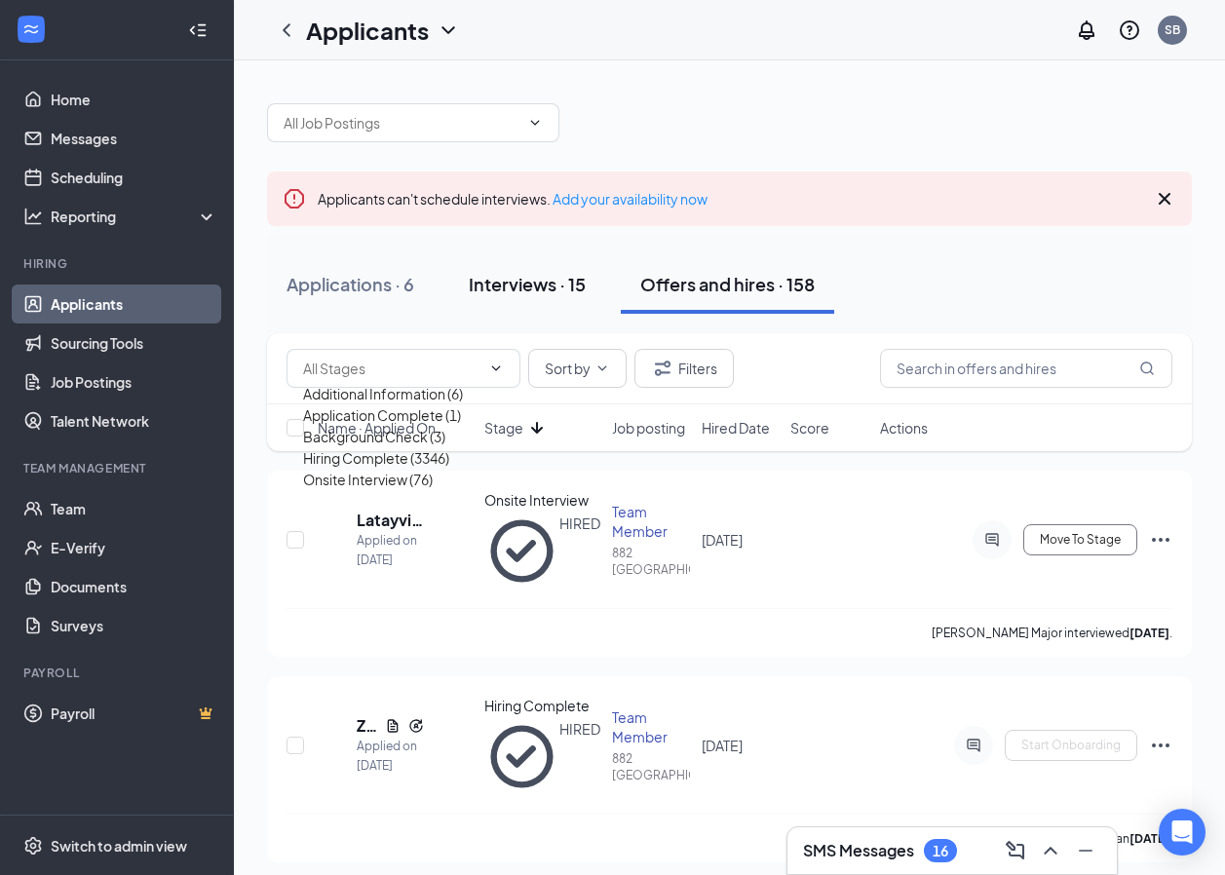
click at [518, 300] on button "Interviews · 15" at bounding box center [527, 284] width 156 height 58
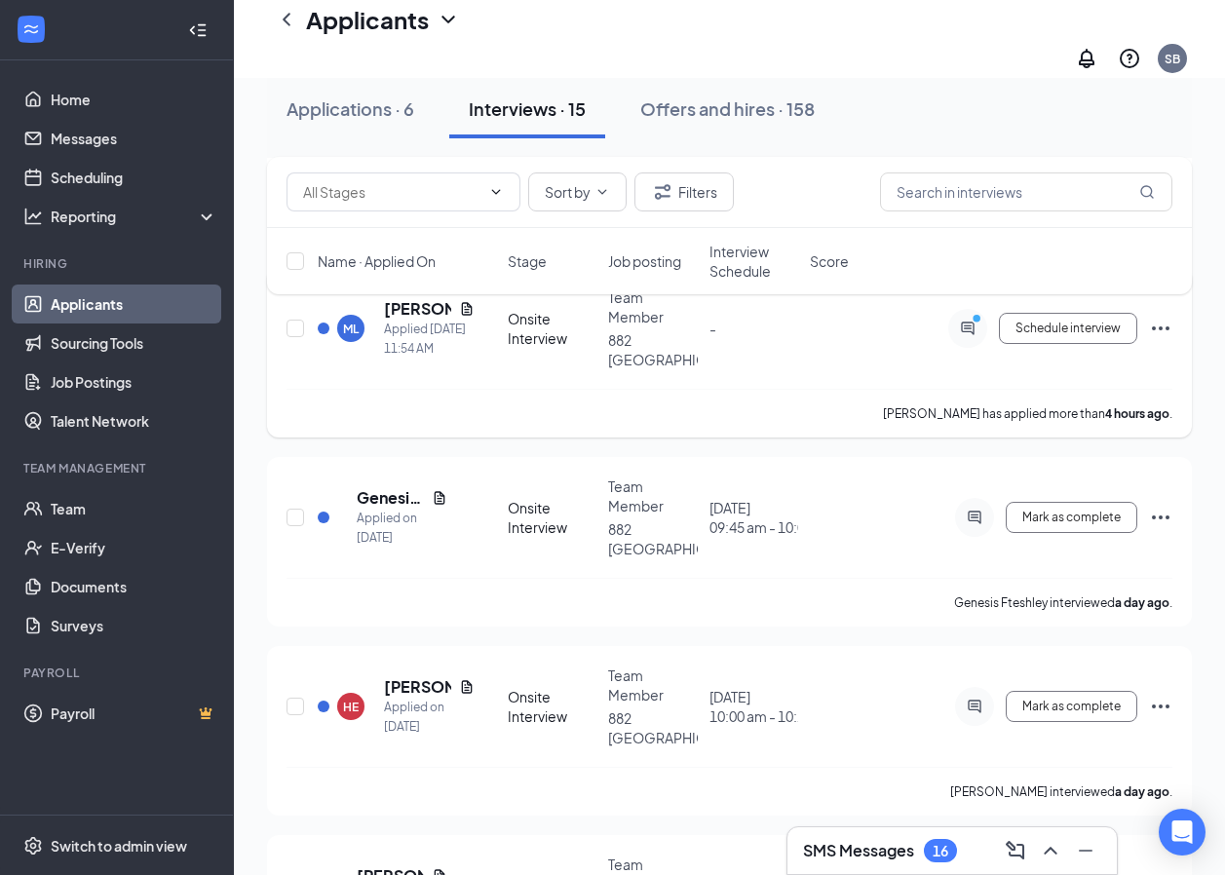
scroll to position [439, 0]
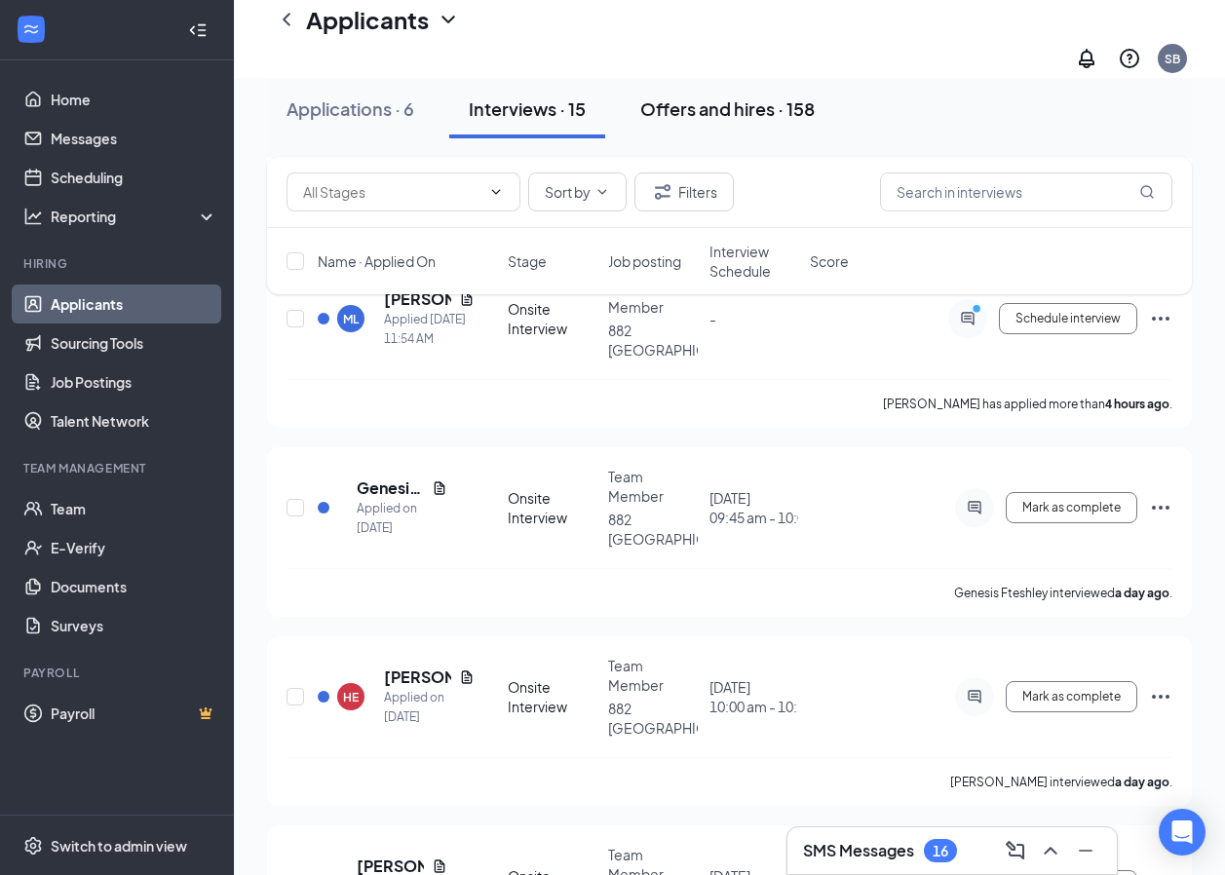
click at [752, 122] on button "Offers and hires · 158" at bounding box center [727, 109] width 213 height 58
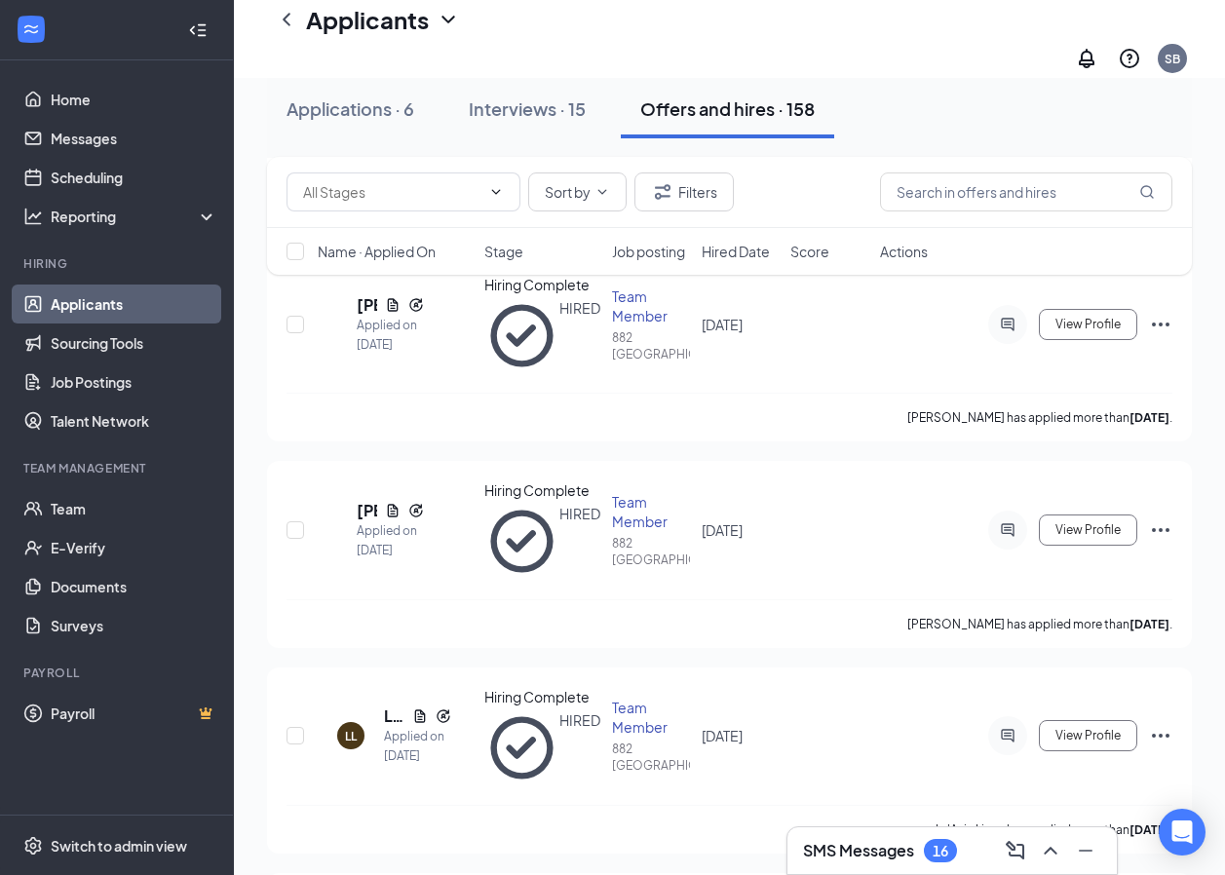
click at [692, 121] on button "Offers and hires · 158" at bounding box center [727, 109] width 213 height 58
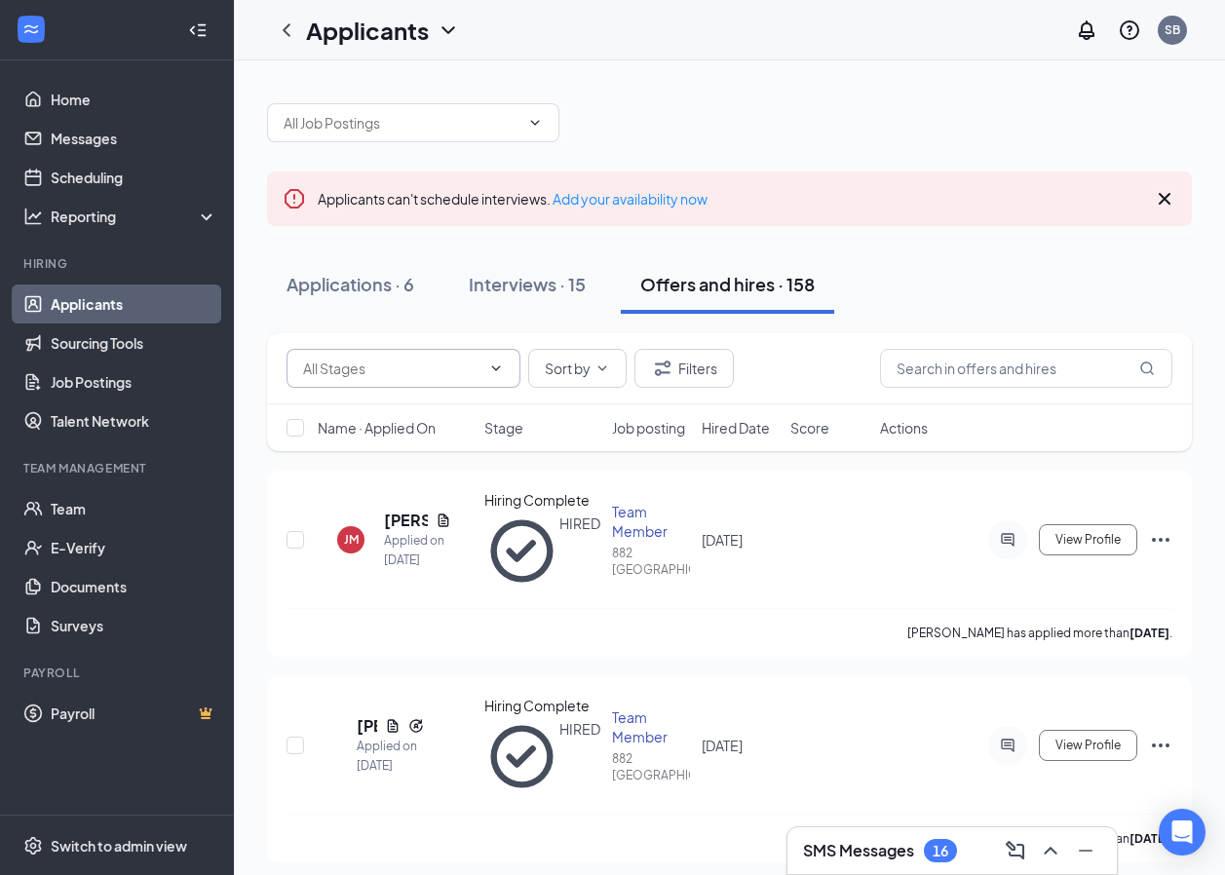
click at [368, 369] on input "text" at bounding box center [391, 368] width 177 height 21
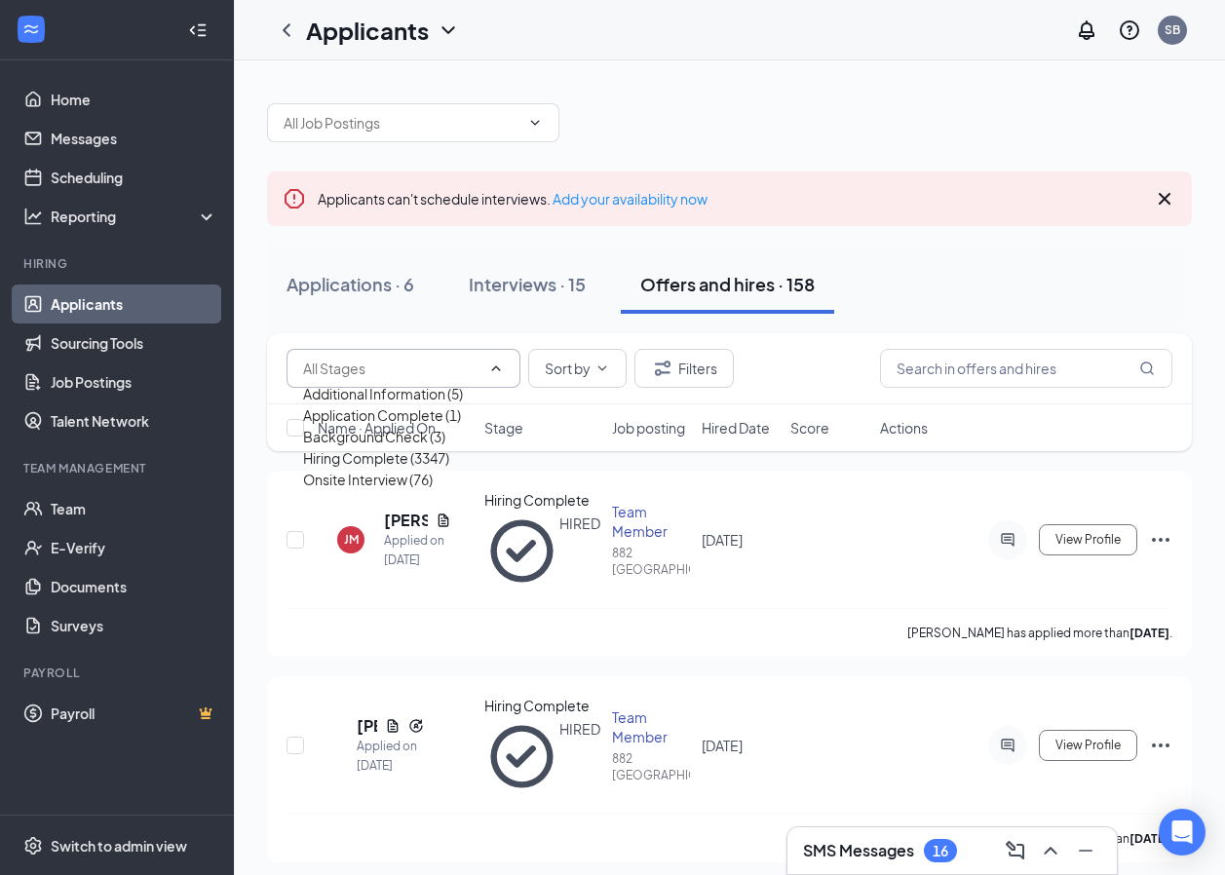
click at [411, 359] on span "Additional Information (5) Application Complete (1) Background Check (3) Hiring…" at bounding box center [404, 368] width 234 height 39
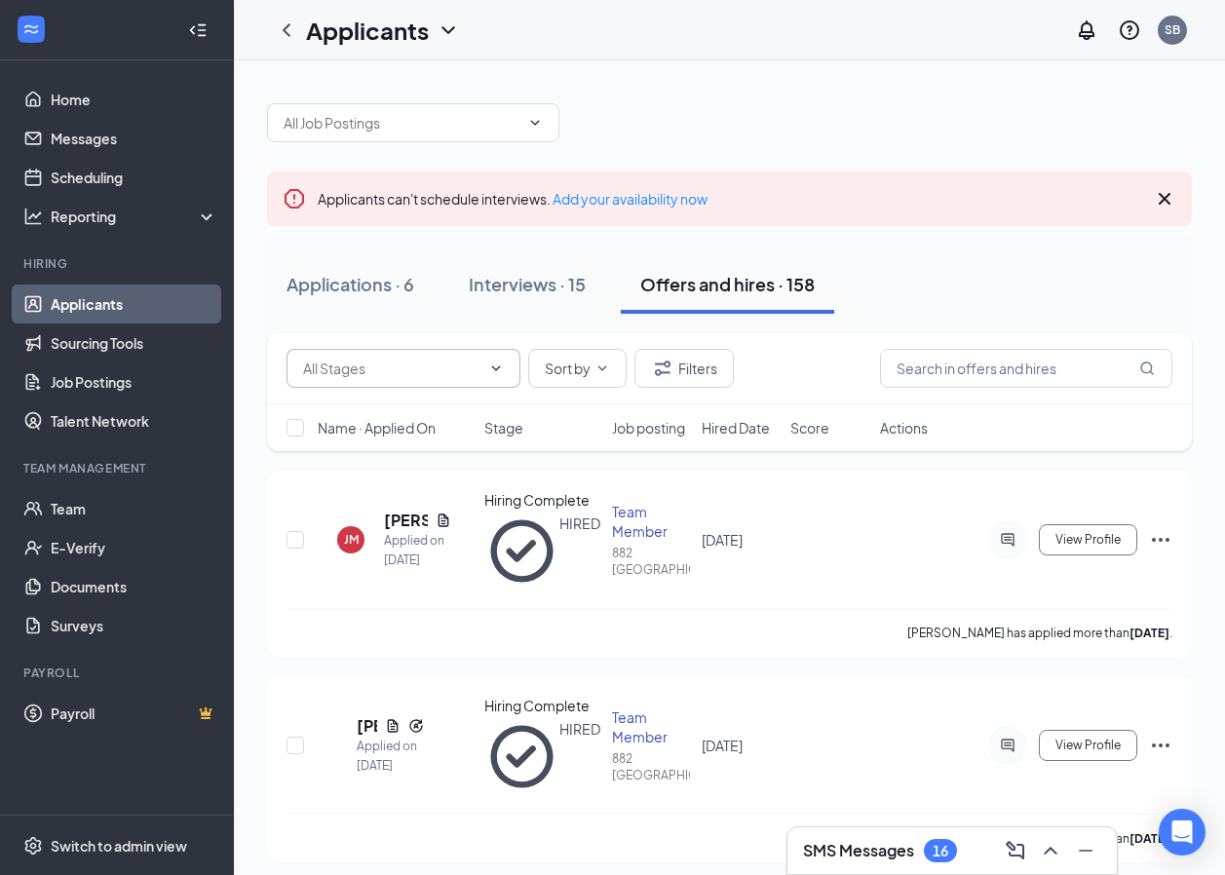
click at [410, 362] on input "text" at bounding box center [391, 368] width 177 height 21
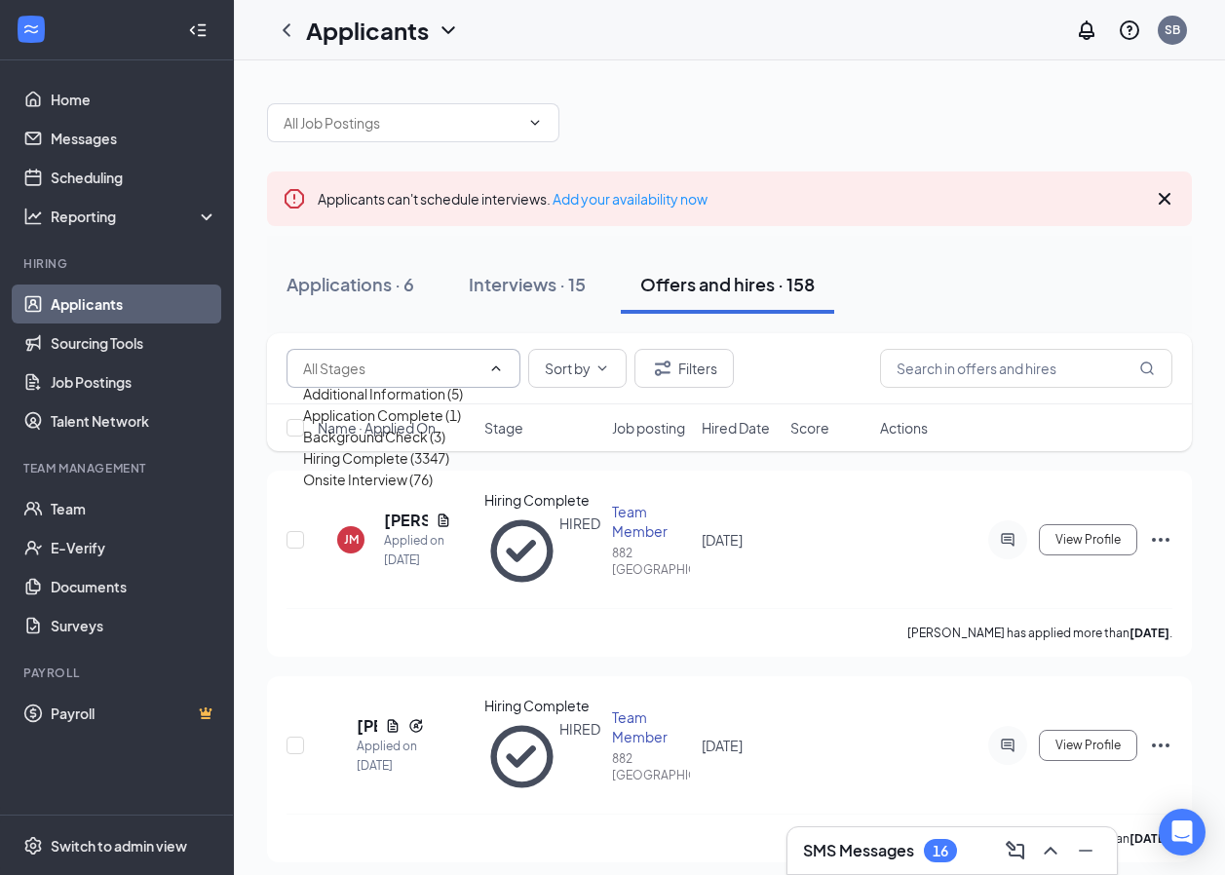
click at [442, 374] on input "text" at bounding box center [391, 368] width 177 height 21
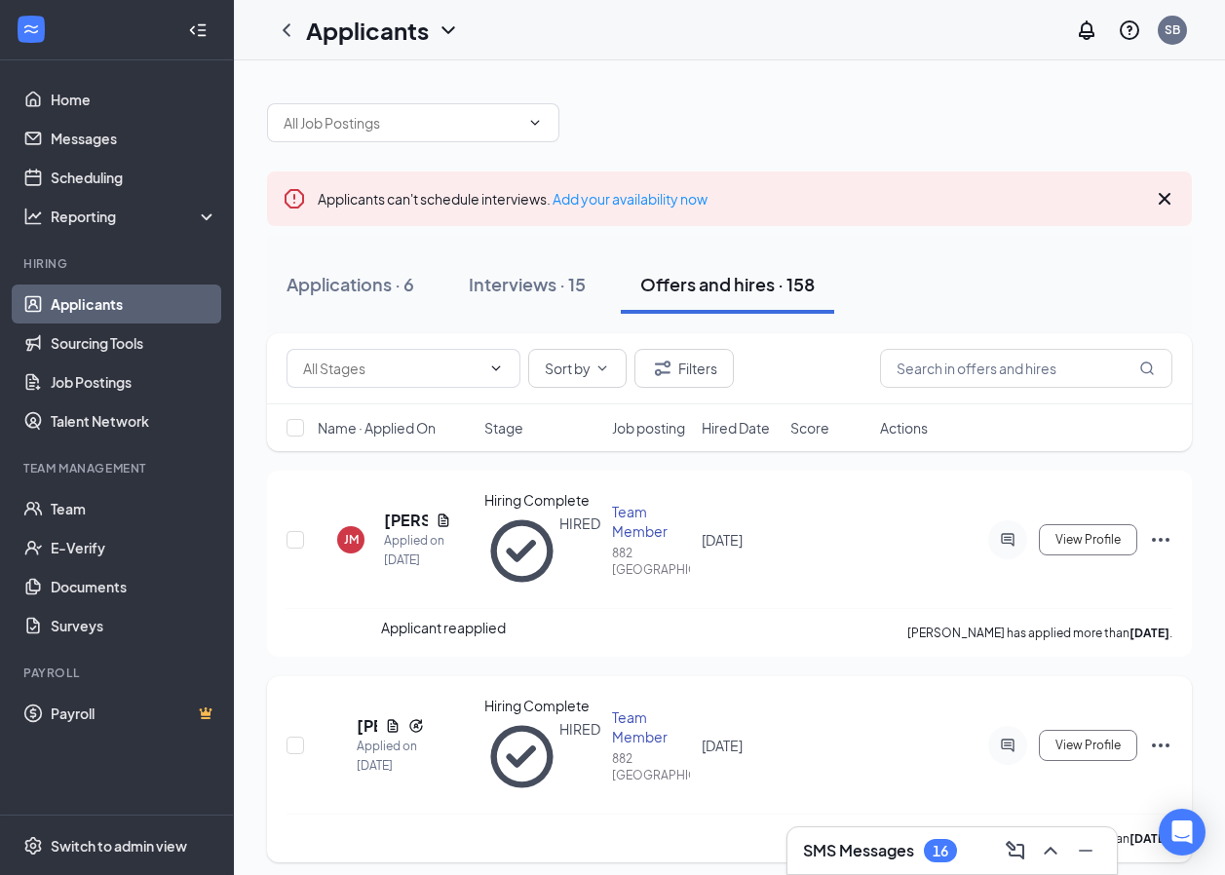
click at [424, 718] on icon "Reapply" at bounding box center [416, 726] width 16 height 16
click at [347, 737] on div "DG" at bounding box center [337, 745] width 19 height 17
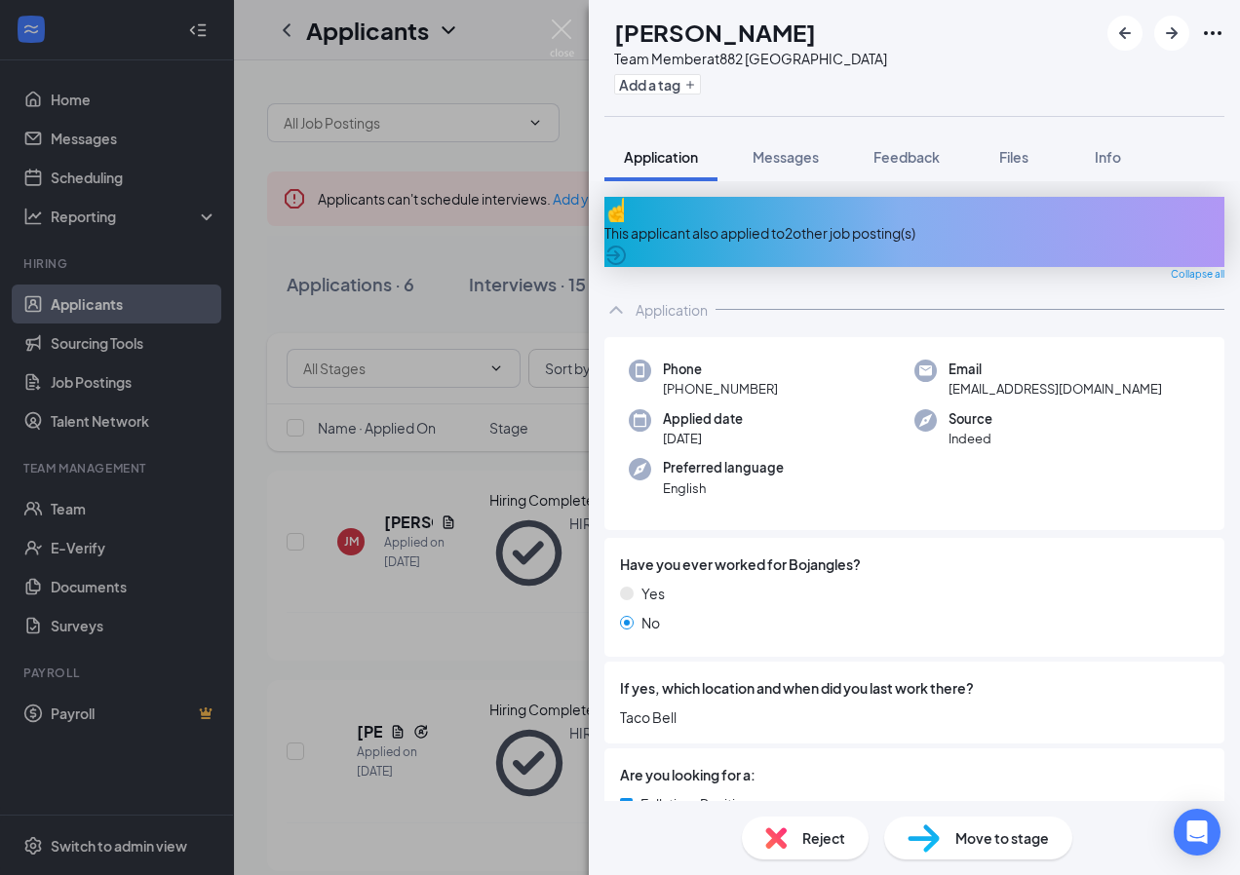
click at [328, 683] on div "DG Daeshawna Graham Team Member at 882 Lake City Add a tag Application Messages…" at bounding box center [620, 437] width 1240 height 875
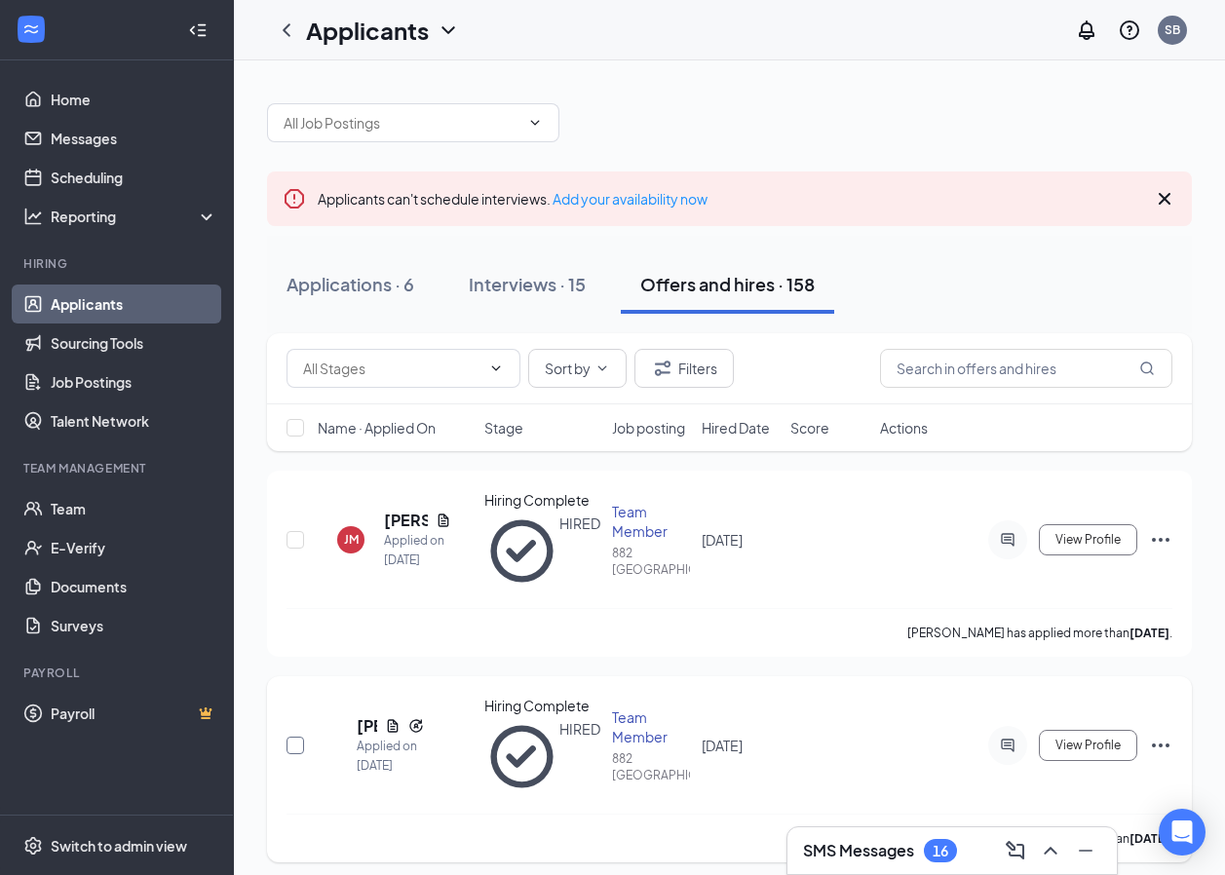
click at [297, 737] on input "checkbox" at bounding box center [296, 746] width 18 height 18
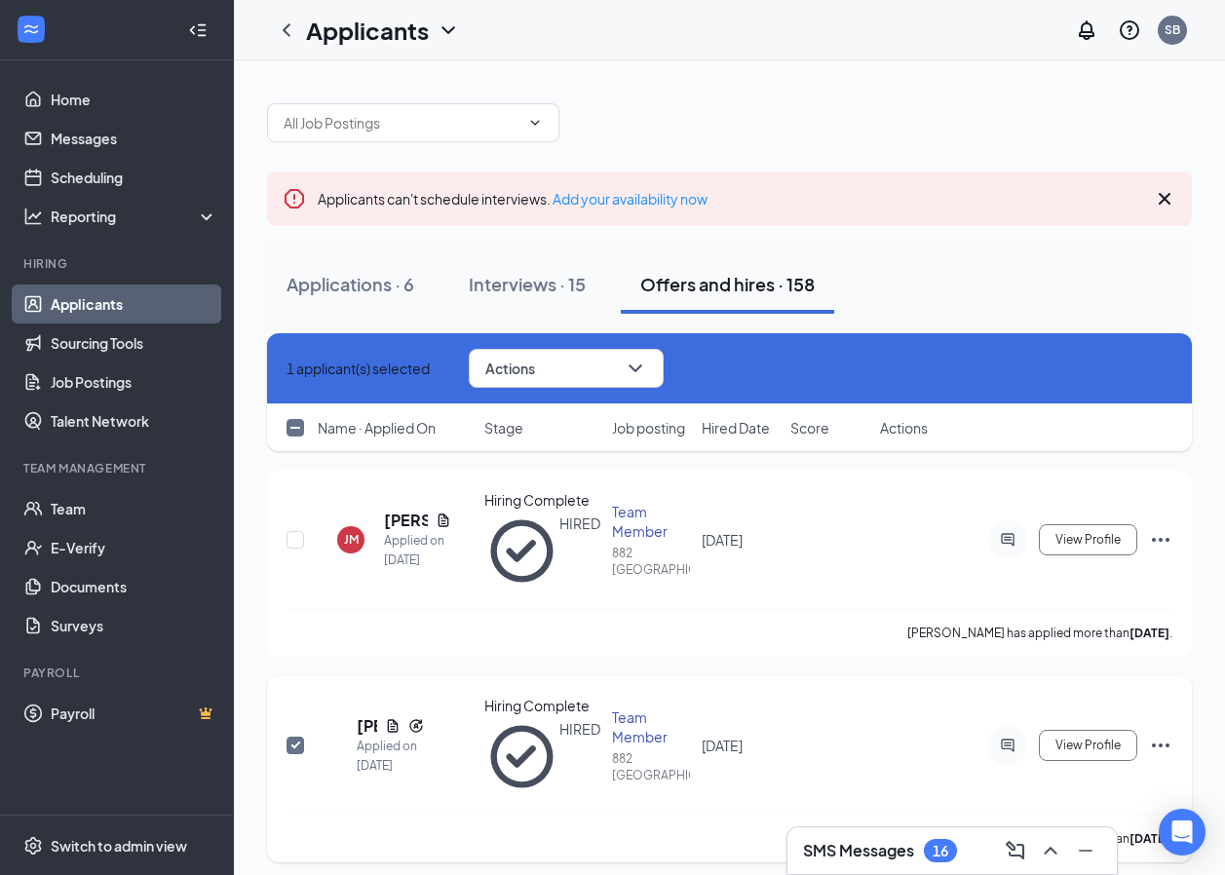
click at [296, 737] on input "checkbox" at bounding box center [296, 746] width 18 height 18
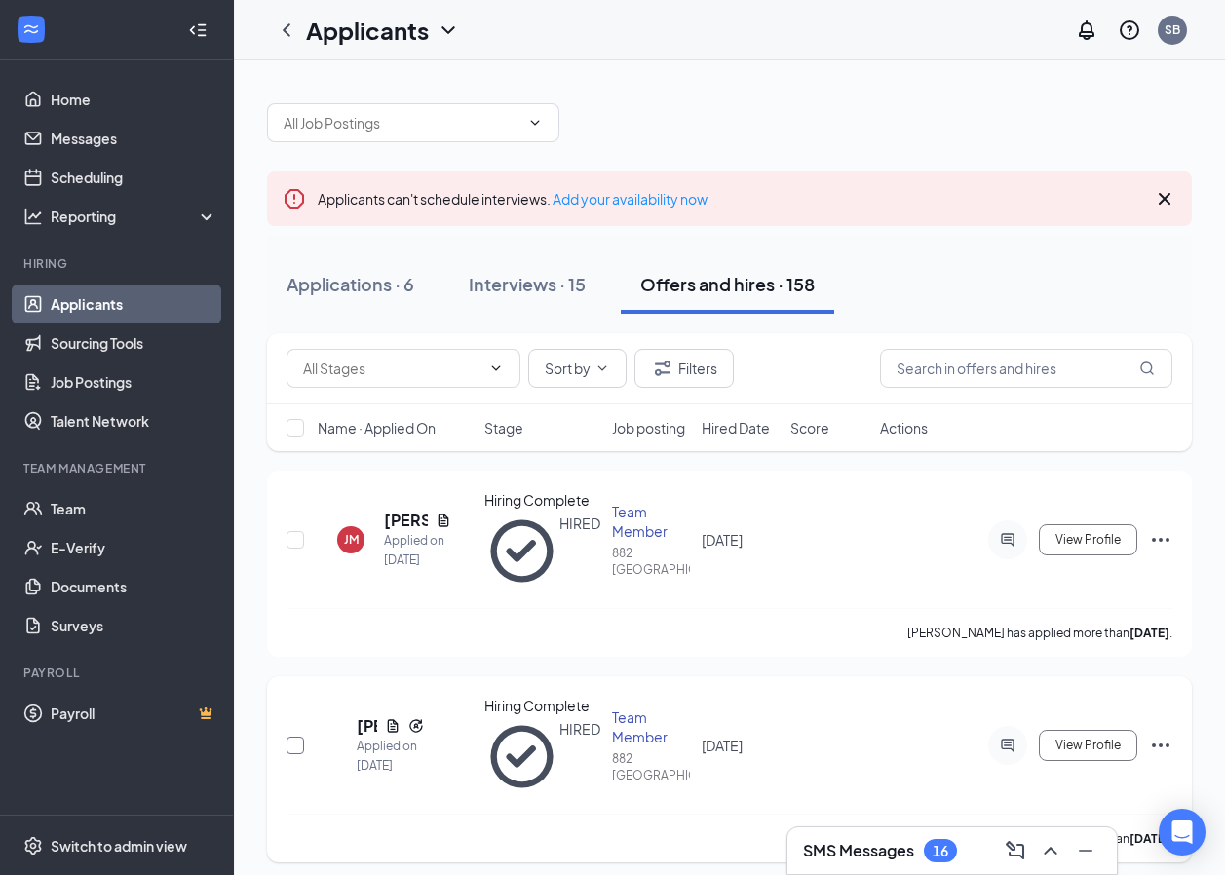
click at [295, 737] on input "checkbox" at bounding box center [296, 746] width 18 height 18
checkbox input "true"
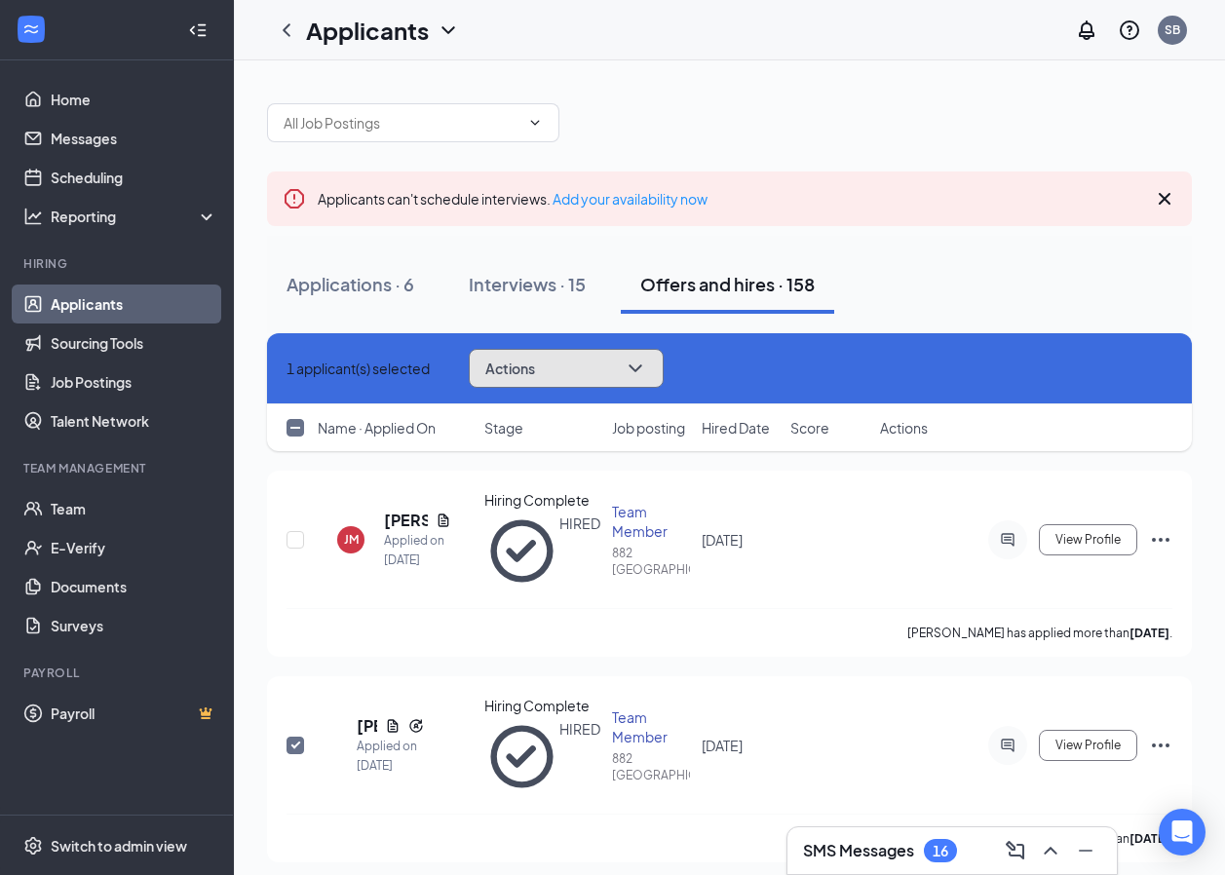
click at [642, 361] on button "Actions" at bounding box center [566, 368] width 195 height 39
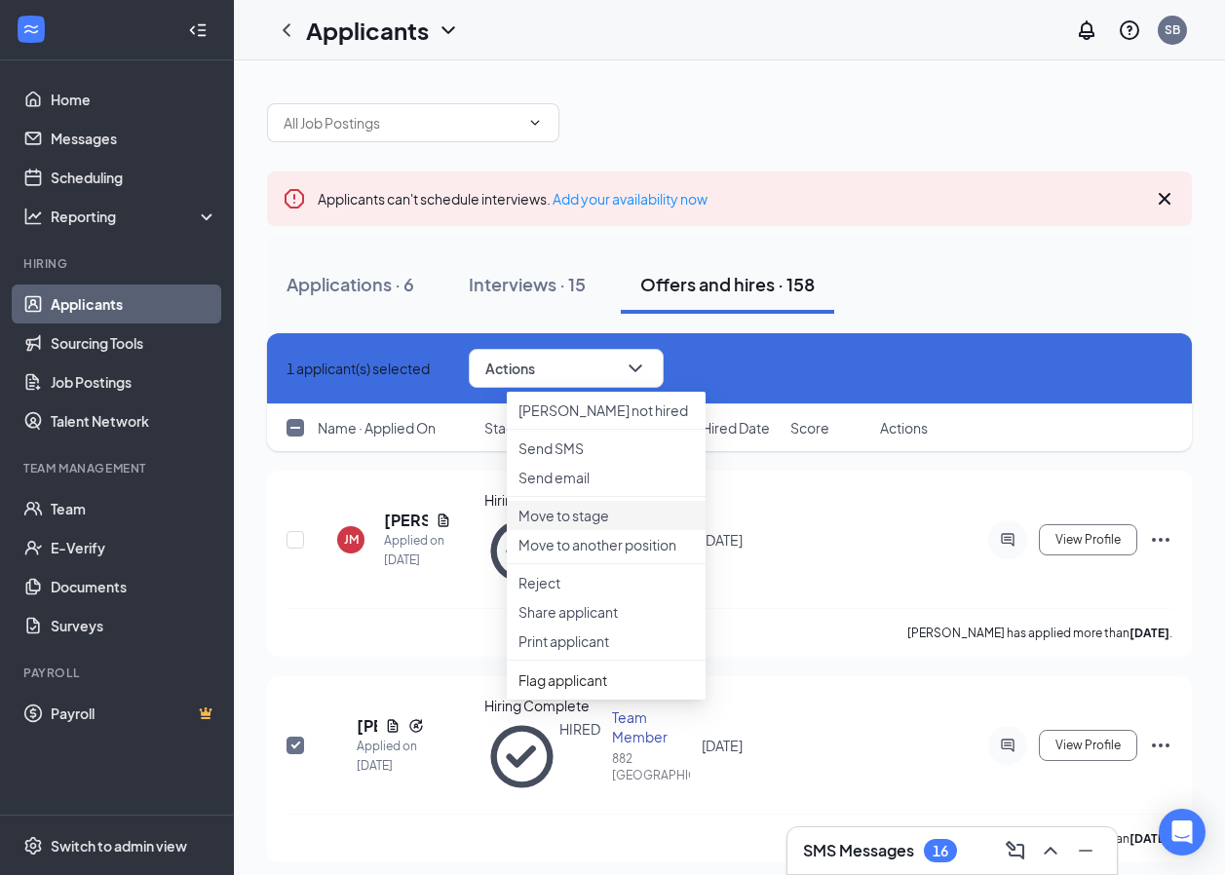
click at [571, 525] on p "Move to stage" at bounding box center [605, 515] width 175 height 19
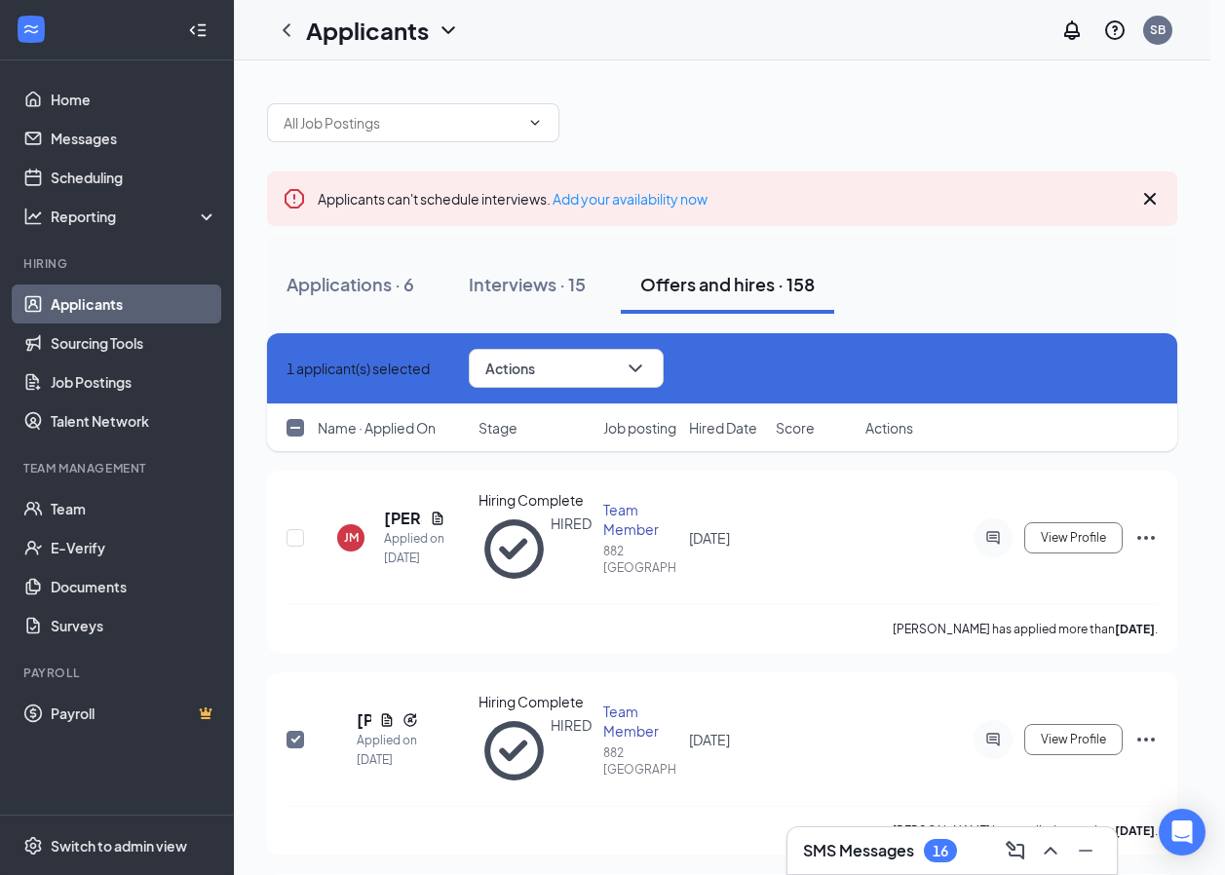
type input "Hiring Complete (current stage)"
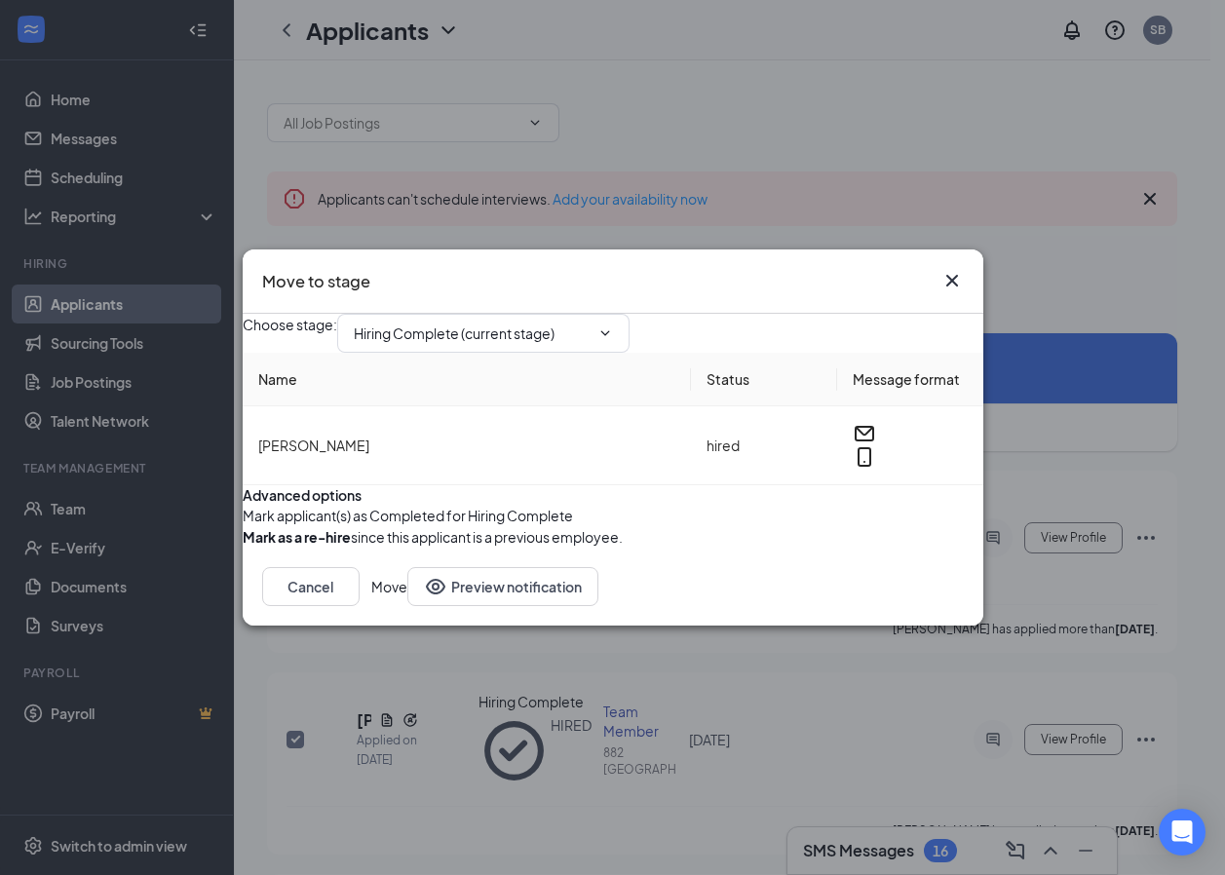
click at [163, 390] on div "Move to stage Choose stage : Hiring Complete (current stage) Name Status Messag…" at bounding box center [612, 437] width 1225 height 875
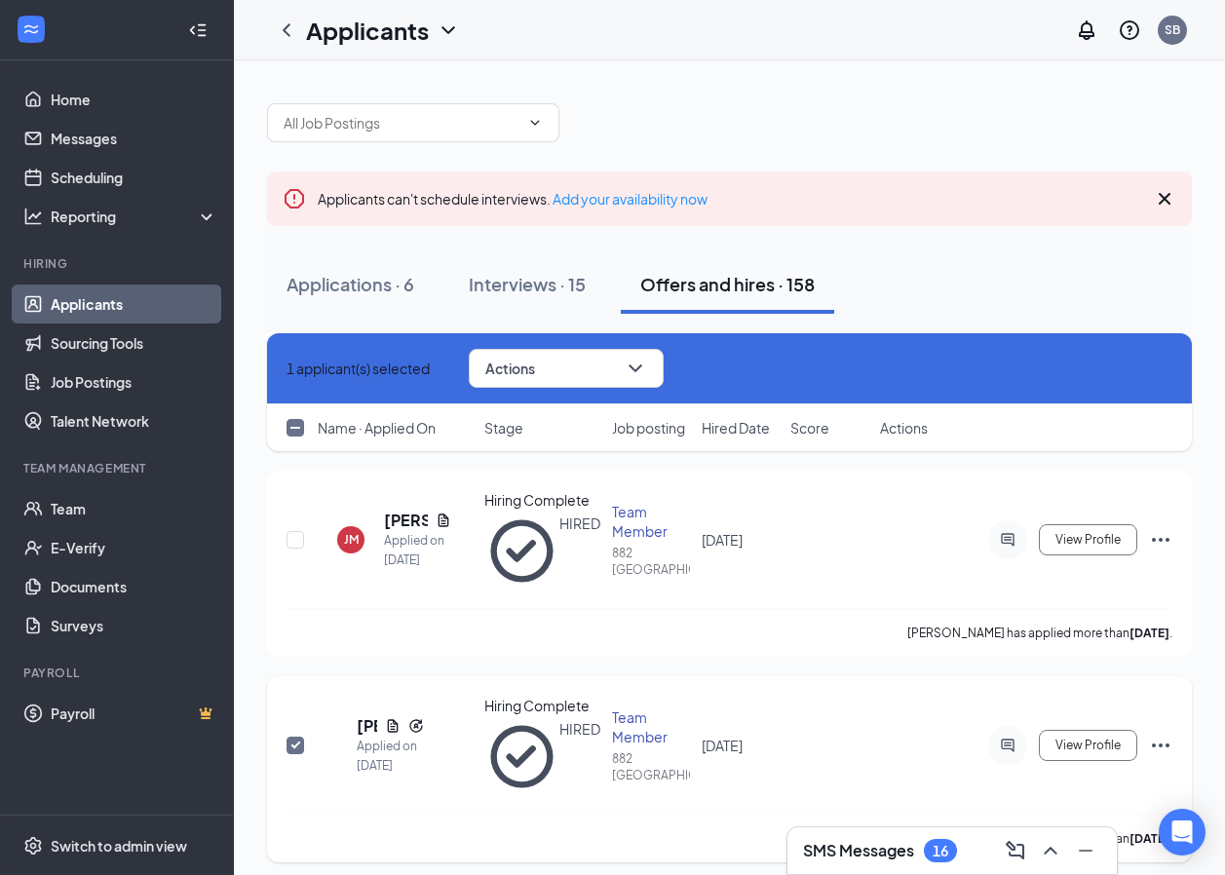
click at [292, 737] on input "checkbox" at bounding box center [296, 746] width 18 height 18
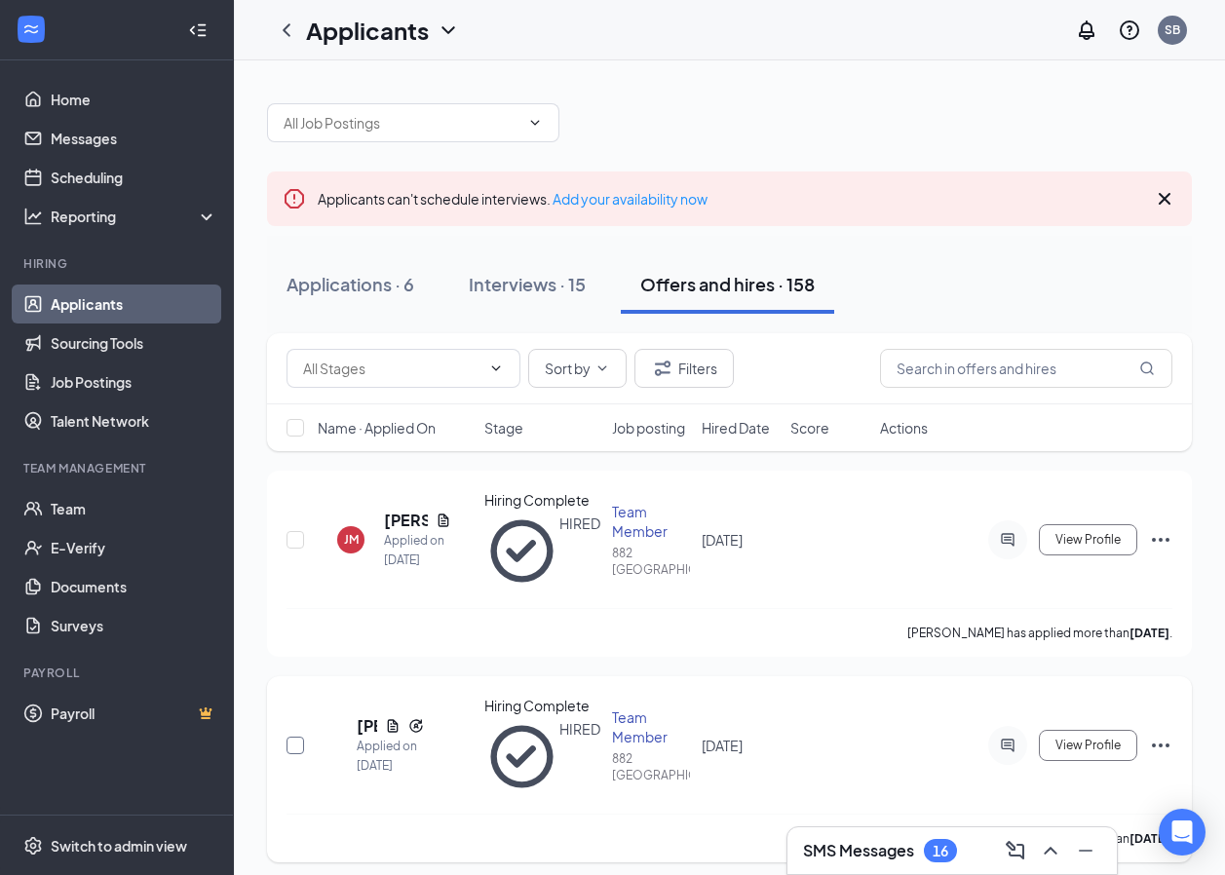
click at [291, 737] on input "checkbox" at bounding box center [296, 746] width 18 height 18
checkbox input "true"
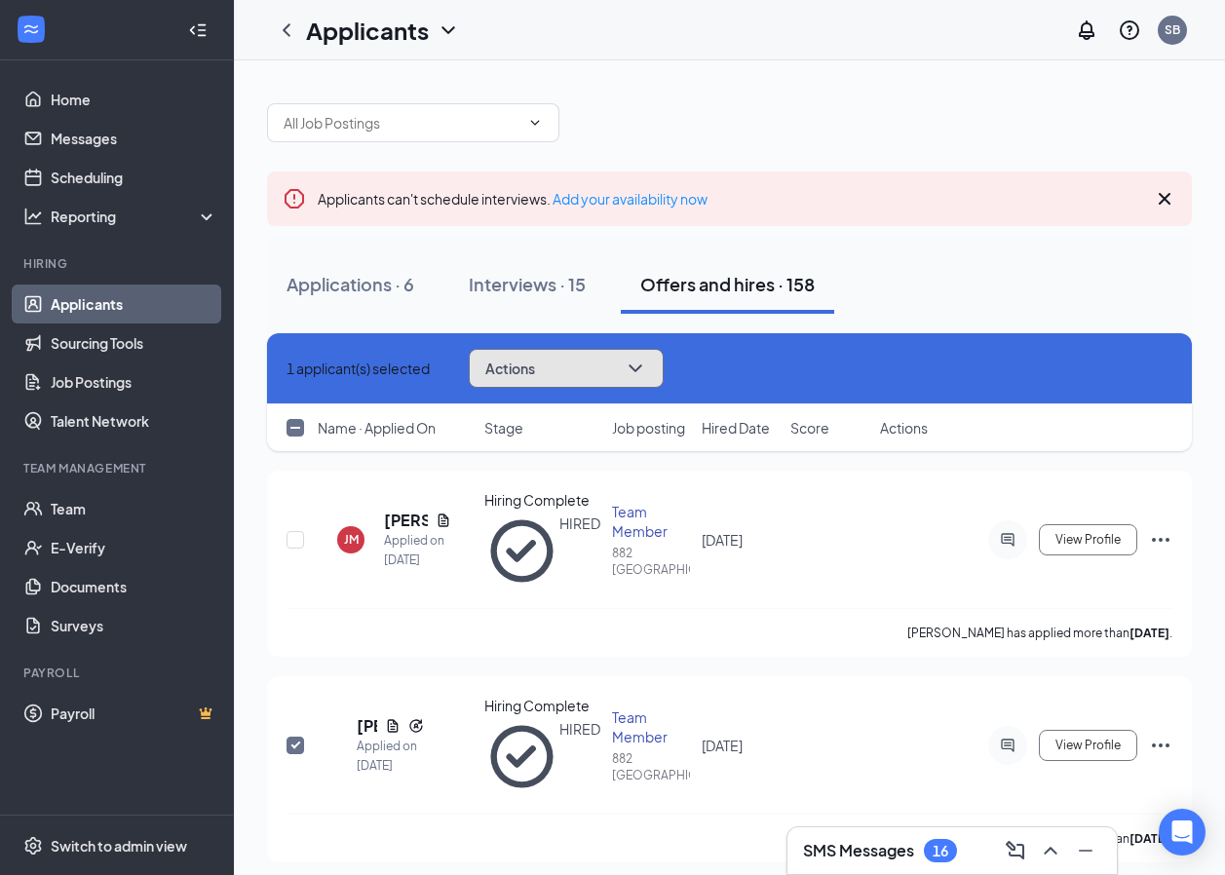
click at [647, 363] on icon "ChevronDown" at bounding box center [635, 368] width 23 height 23
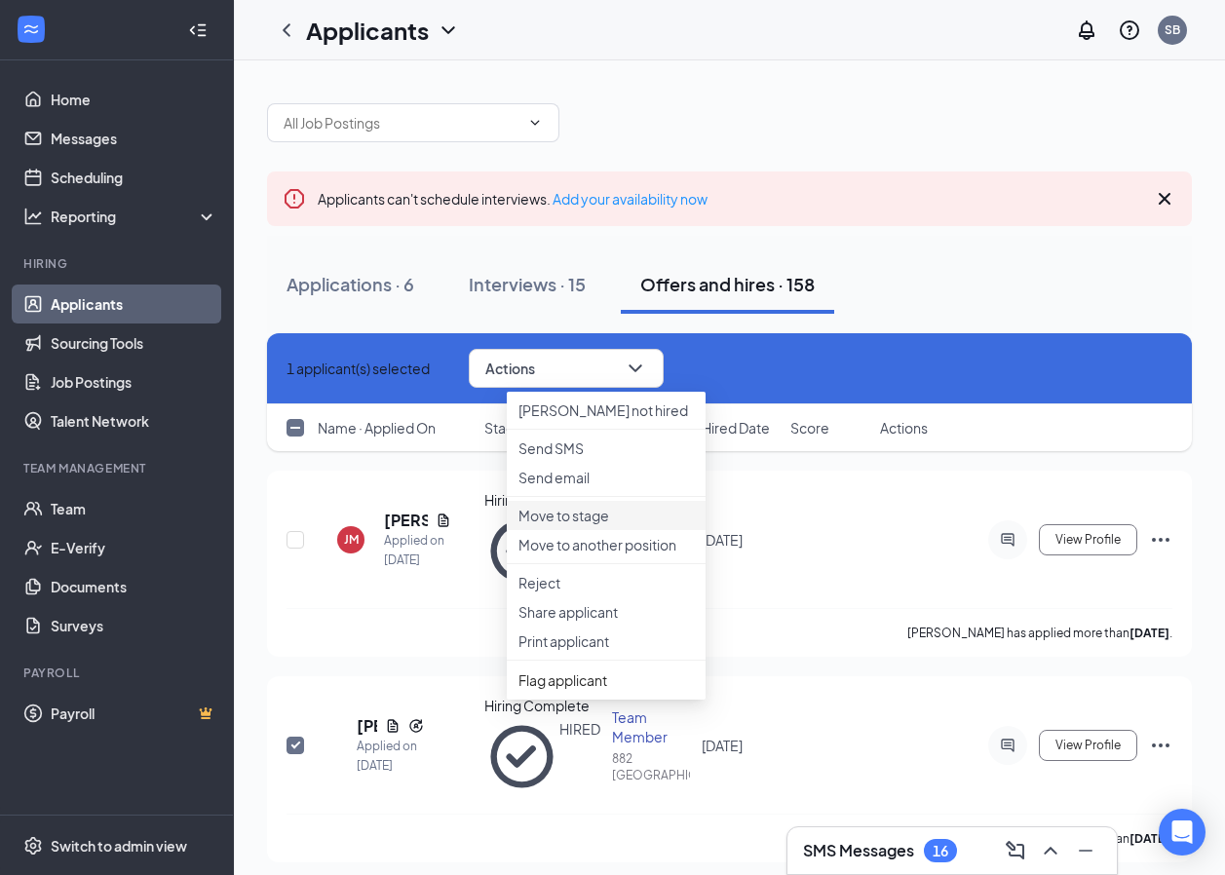
click at [609, 530] on li "Move to stage" at bounding box center [606, 515] width 199 height 29
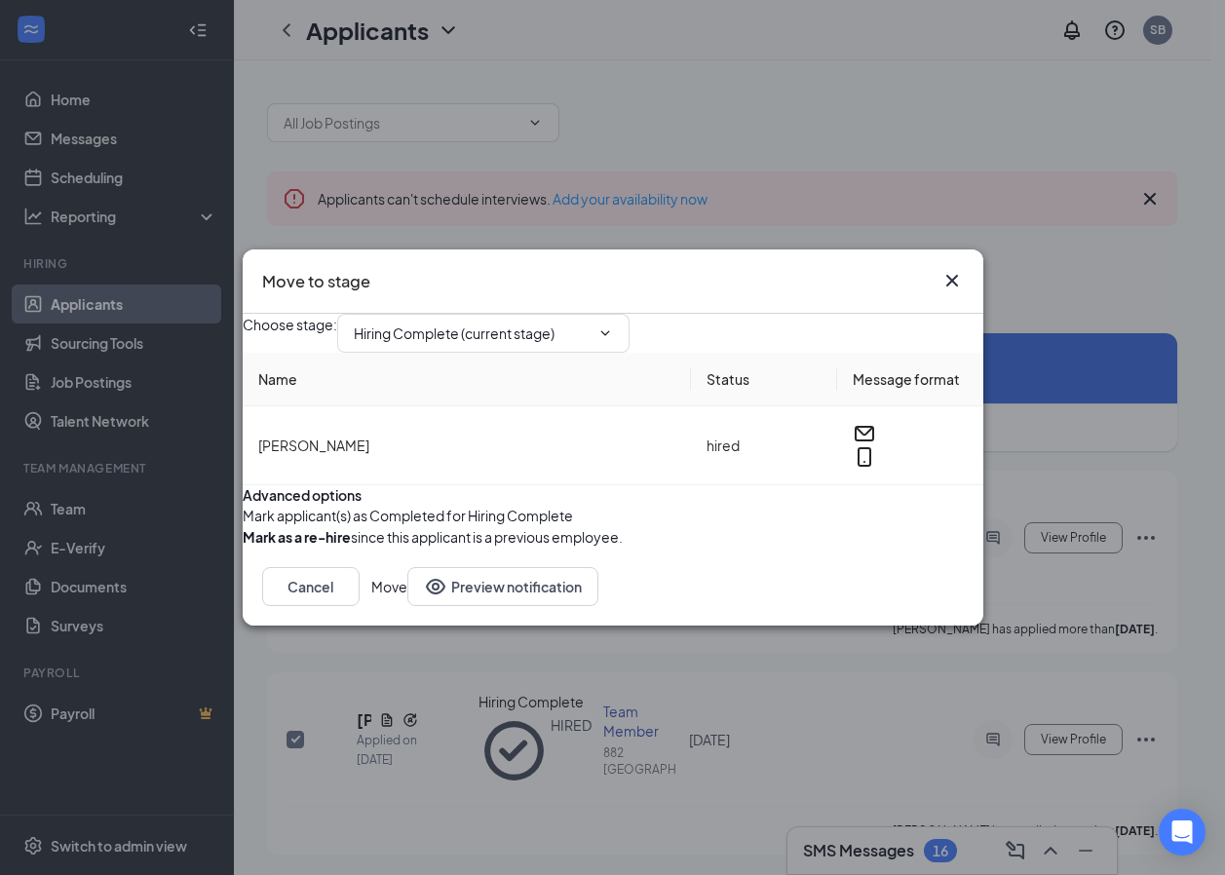
click at [407, 606] on button "Move" at bounding box center [389, 586] width 36 height 39
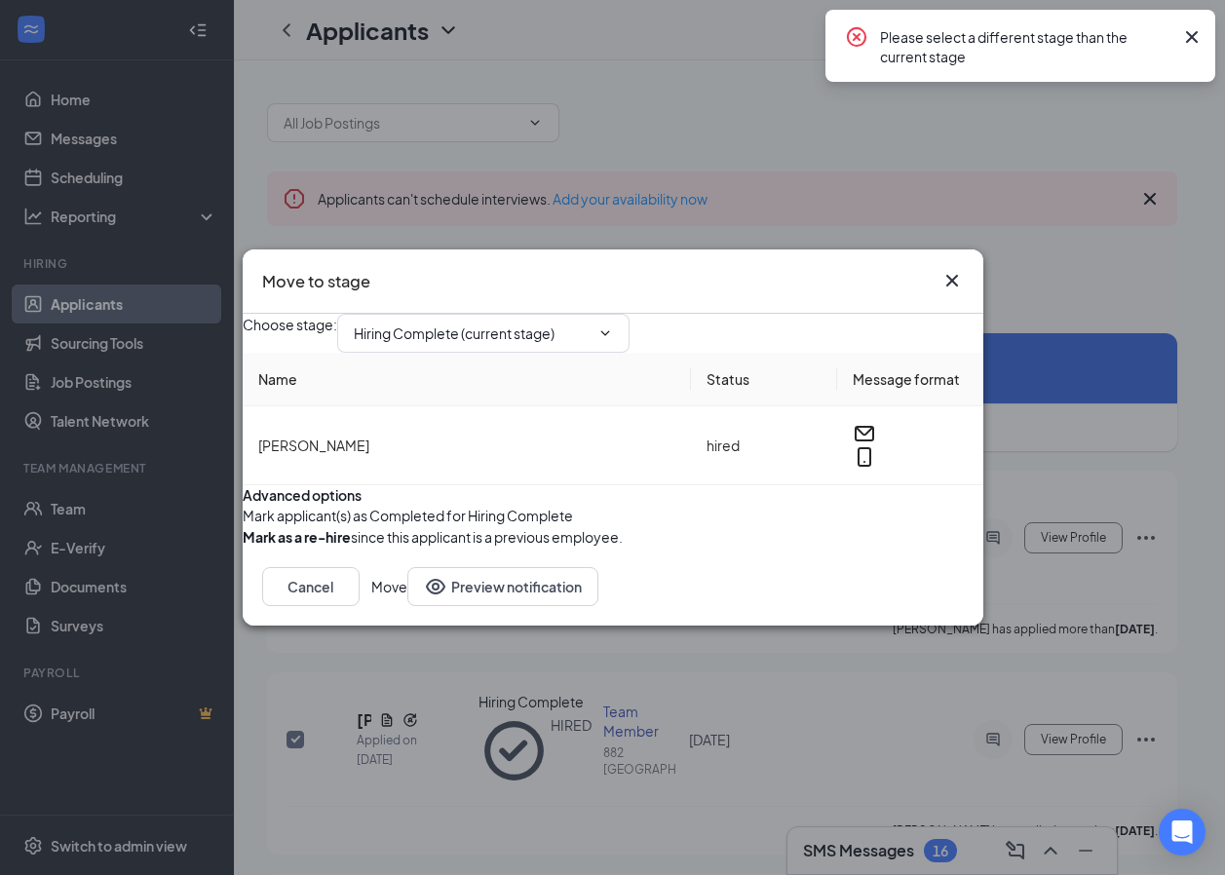
click at [950, 249] on div "Move to stage Choose stage : Hiring Complete (current stage) Name Status Messag…" at bounding box center [613, 437] width 741 height 377
click at [950, 269] on icon "Cross" at bounding box center [951, 280] width 23 height 23
